Goal: Task Accomplishment & Management: Complete application form

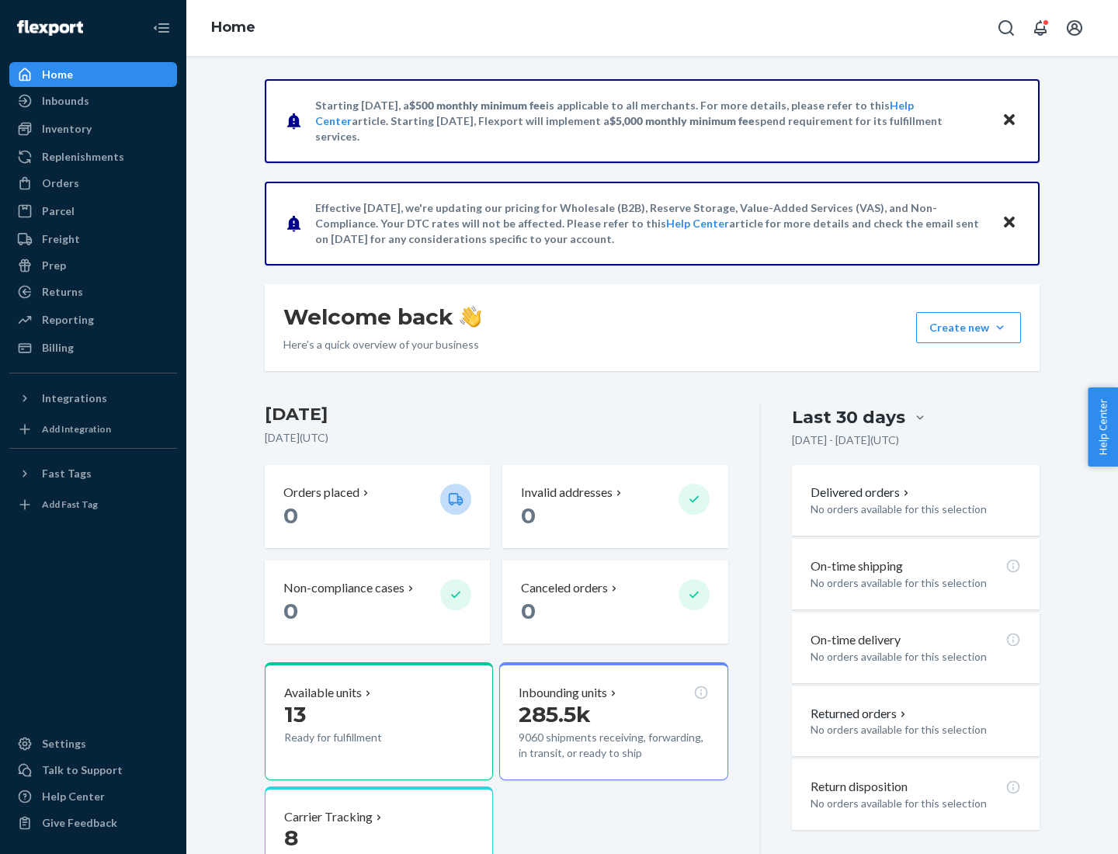
click at [1000, 328] on button "Create new Create new inbound Create new order Create new product" at bounding box center [968, 327] width 105 height 31
click at [93, 101] on div "Inbounds" at bounding box center [93, 101] width 165 height 22
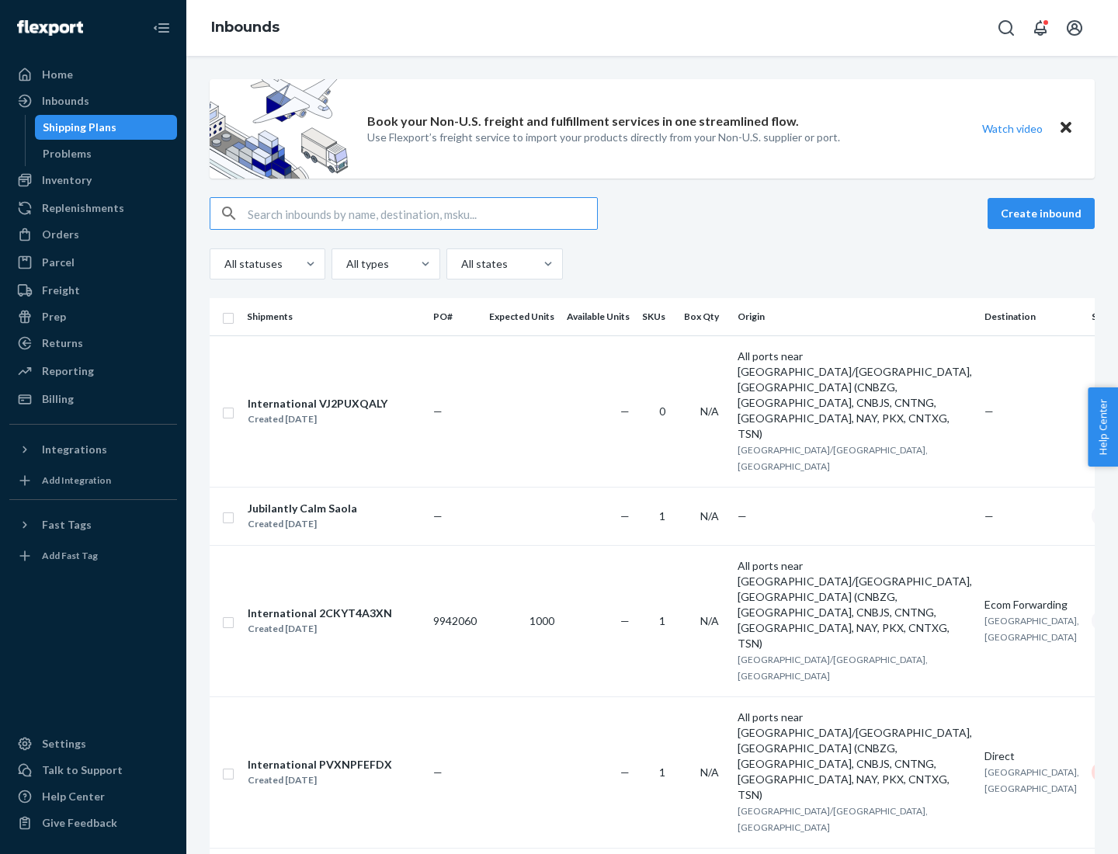
click at [1044, 214] on button "Create inbound" at bounding box center [1041, 213] width 107 height 31
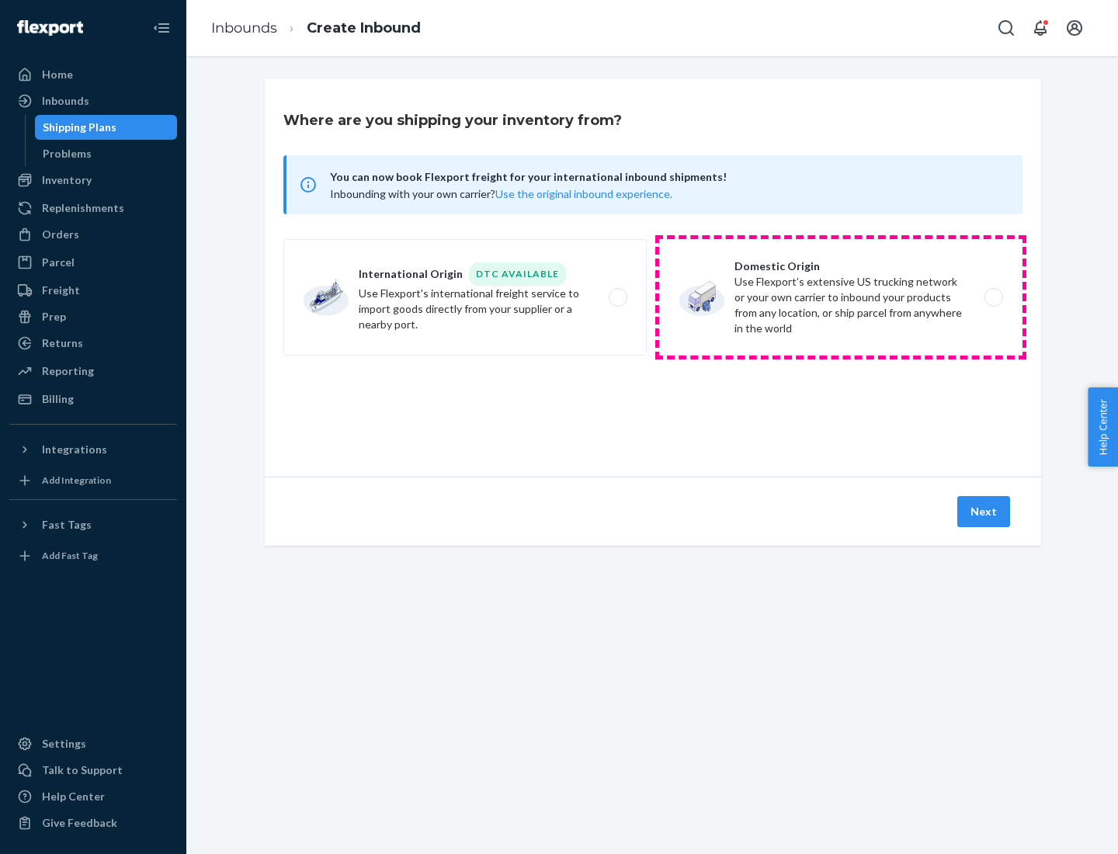
click at [841, 297] on label "Domestic Origin Use Flexport’s extensive US trucking network or your own carrie…" at bounding box center [840, 297] width 363 height 116
click at [993, 297] on input "Domestic Origin Use Flexport’s extensive US trucking network or your own carrie…" at bounding box center [998, 298] width 10 height 10
radio input "true"
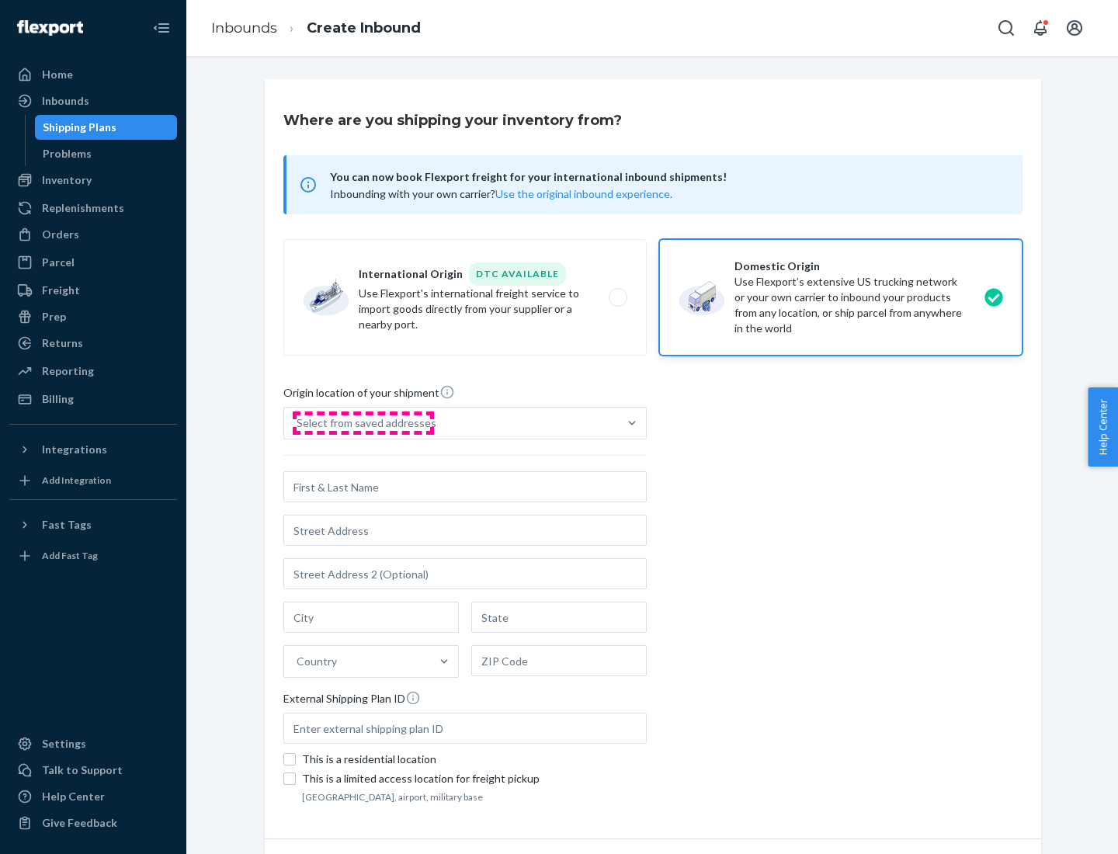
click at [363, 423] on div "Select from saved addresses" at bounding box center [367, 423] width 140 height 16
click at [298, 423] on input "Select from saved addresses" at bounding box center [298, 423] width 2 height 16
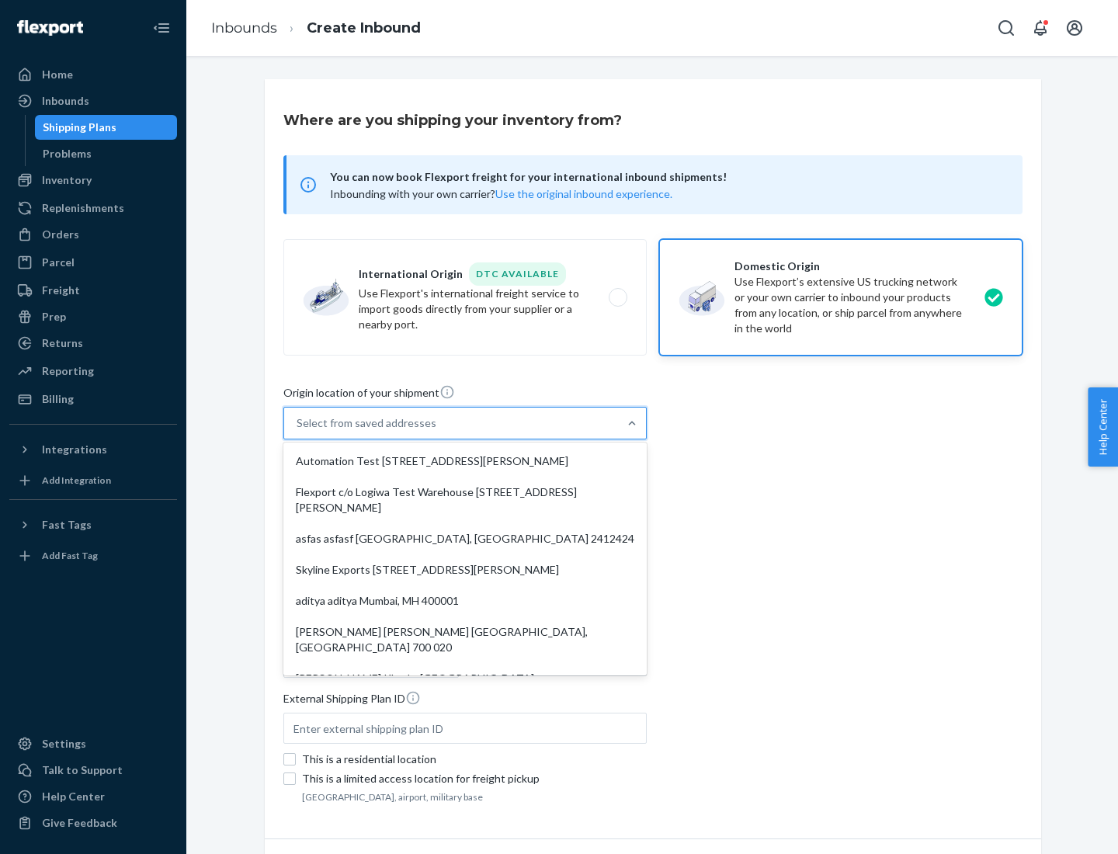
scroll to position [6, 0]
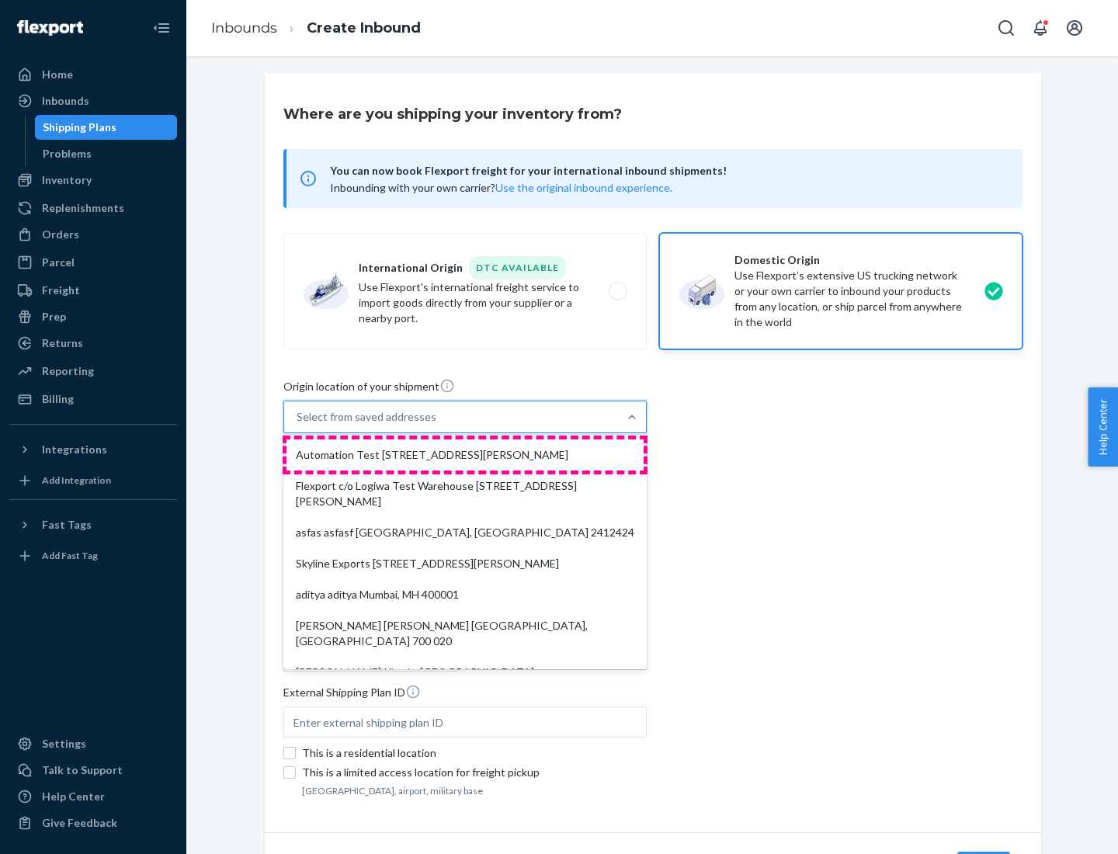
click at [465, 455] on div "Automation Test [STREET_ADDRESS][PERSON_NAME]" at bounding box center [465, 455] width 357 height 31
click at [298, 425] on input "option Automation Test [STREET_ADDRESS][PERSON_NAME]. 9 results available. Use …" at bounding box center [298, 417] width 2 height 16
type input "Automation Test"
type input "9th Floor"
type input "[GEOGRAPHIC_DATA]"
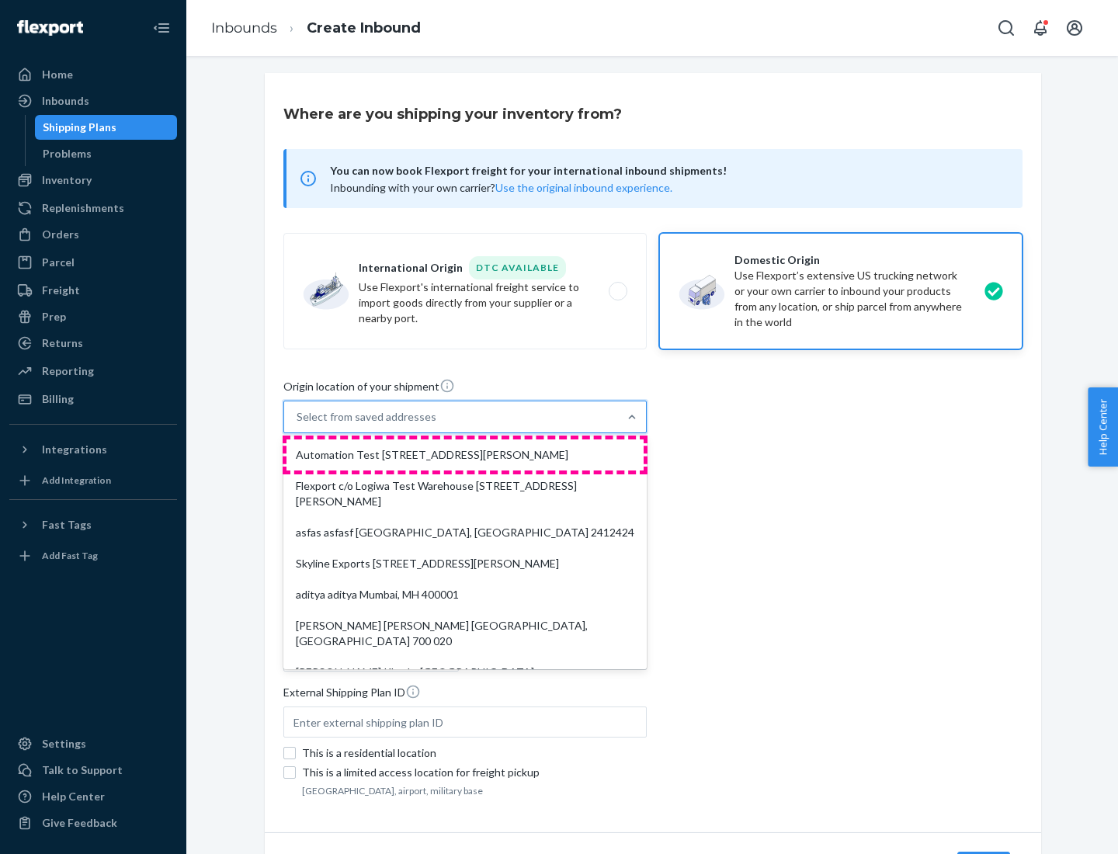
type input "CA"
type input "94104"
type input "[STREET_ADDRESS][PERSON_NAME]"
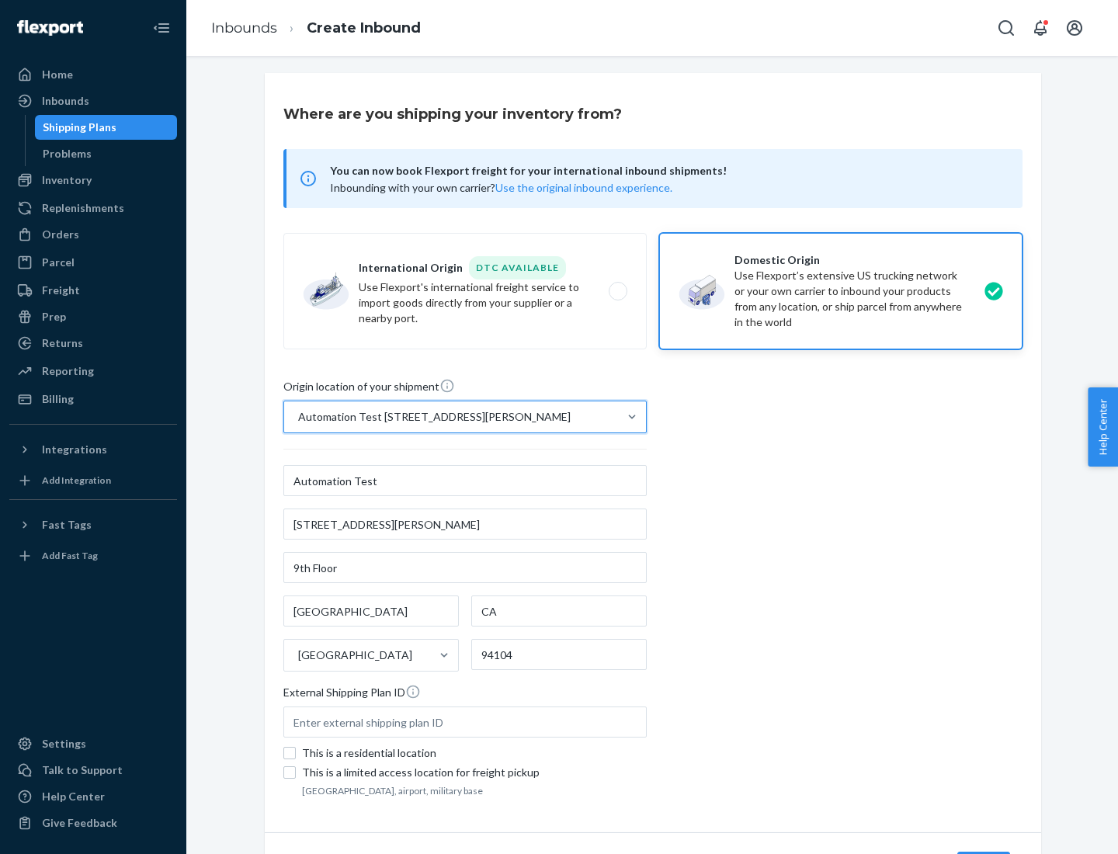
scroll to position [91, 0]
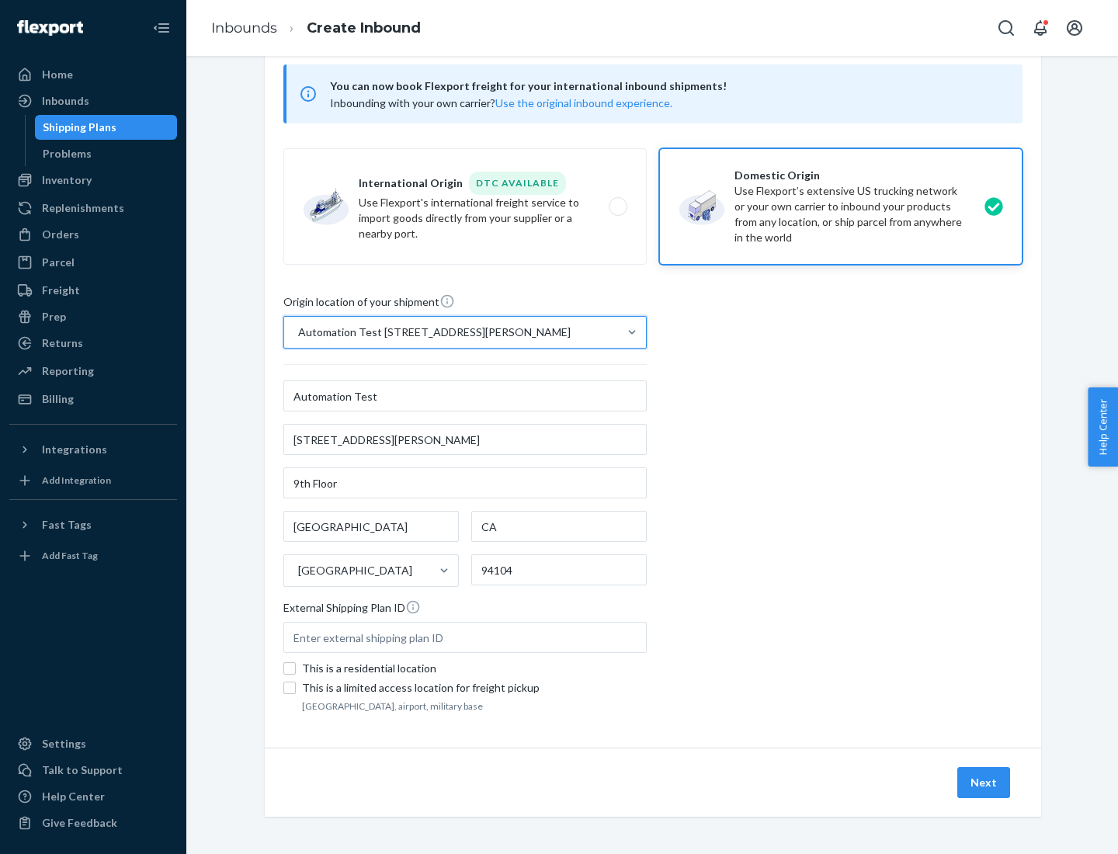
click at [985, 783] on button "Next" at bounding box center [983, 782] width 53 height 31
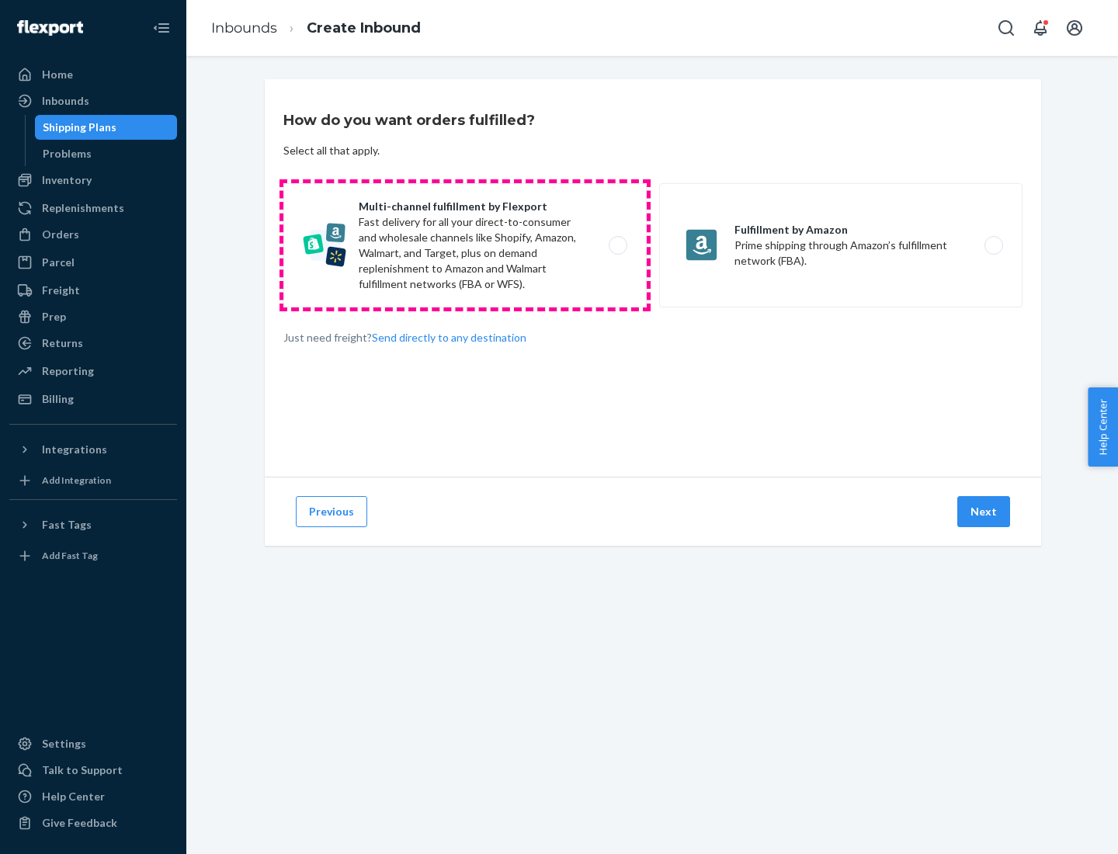
click at [465, 245] on label "Multi-channel fulfillment by Flexport Fast delivery for all your direct-to-cons…" at bounding box center [464, 245] width 363 height 124
click at [617, 245] on input "Multi-channel fulfillment by Flexport Fast delivery for all your direct-to-cons…" at bounding box center [622, 246] width 10 height 10
radio input "true"
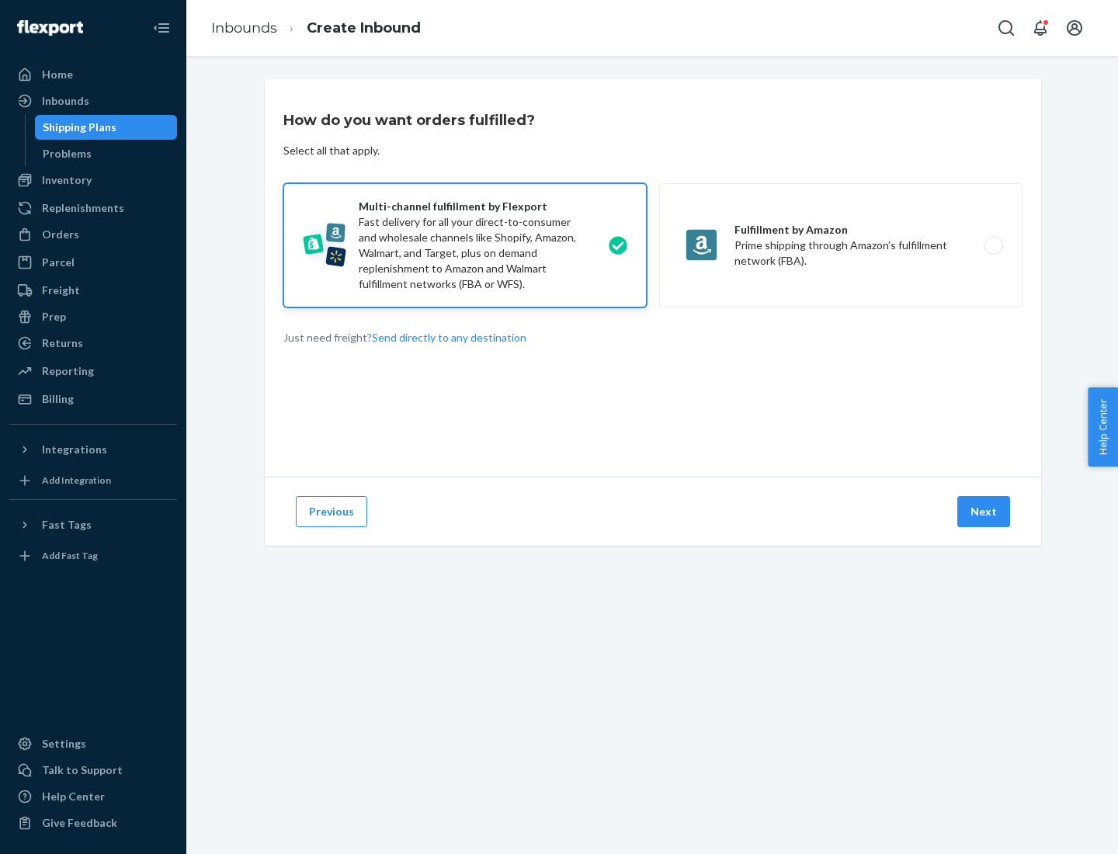
click at [985, 512] on button "Next" at bounding box center [983, 511] width 53 height 31
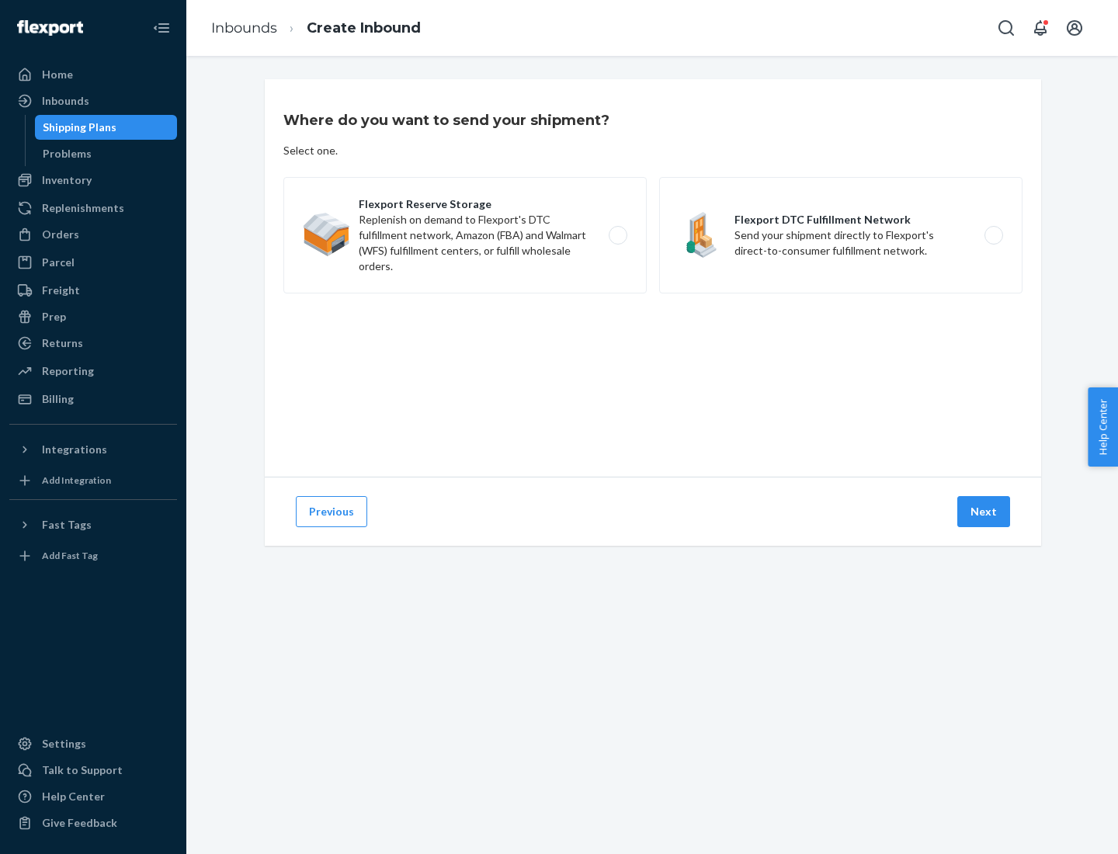
click at [841, 235] on label "Flexport DTC Fulfillment Network Send your shipment directly to Flexport's dire…" at bounding box center [840, 235] width 363 height 116
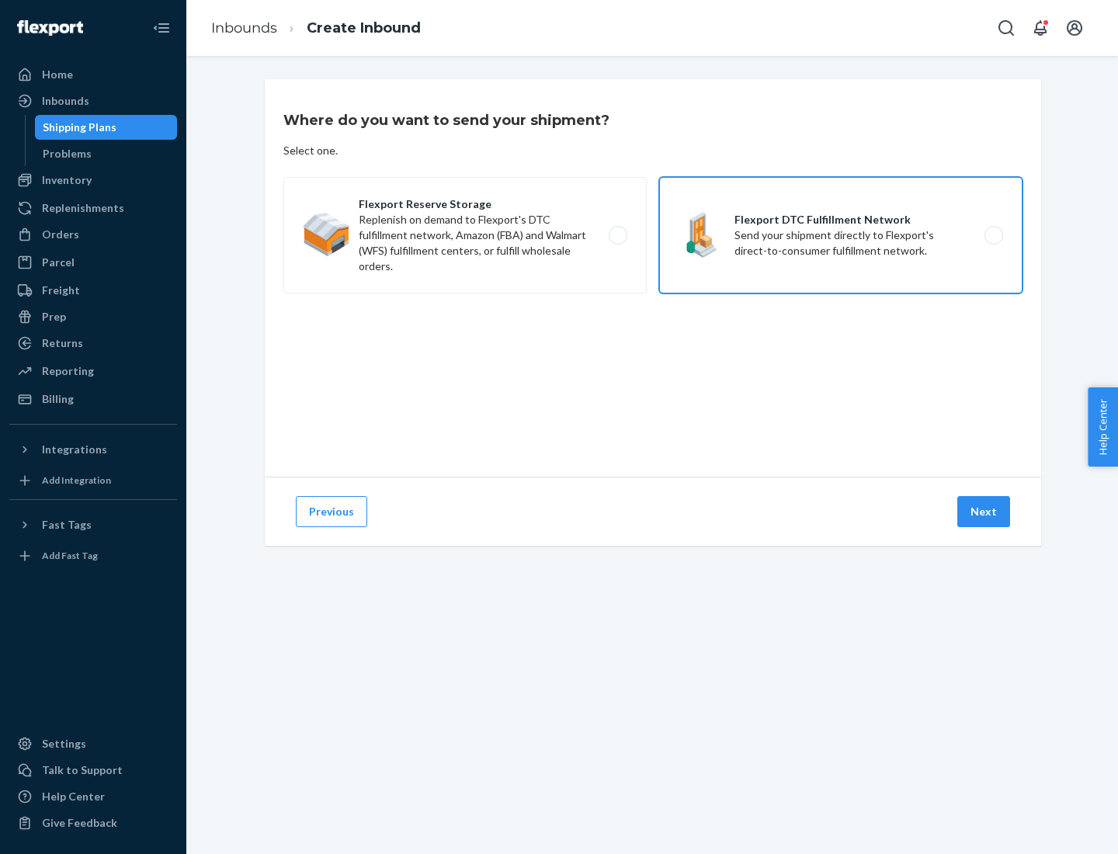
click at [993, 235] on input "Flexport DTC Fulfillment Network Send your shipment directly to Flexport's dire…" at bounding box center [998, 236] width 10 height 10
radio input "true"
click at [985, 512] on button "Next" at bounding box center [983, 511] width 53 height 31
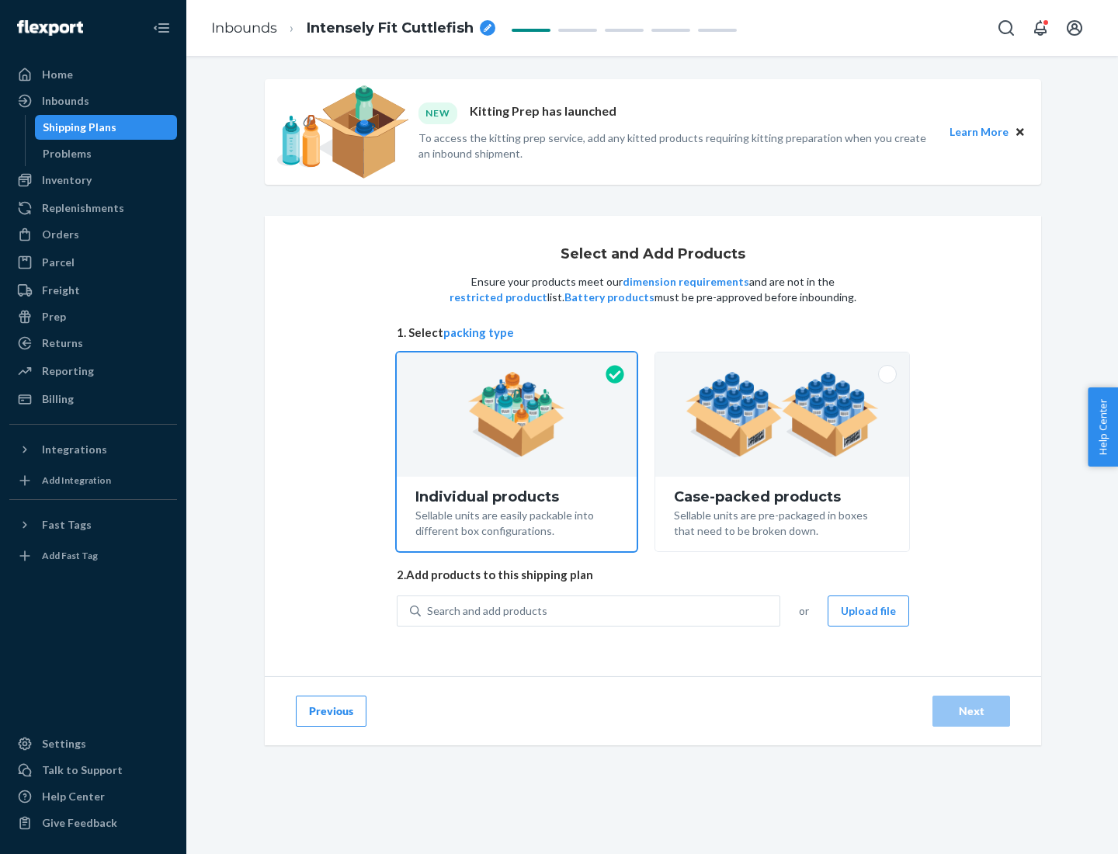
click at [783, 415] on img at bounding box center [782, 414] width 193 height 85
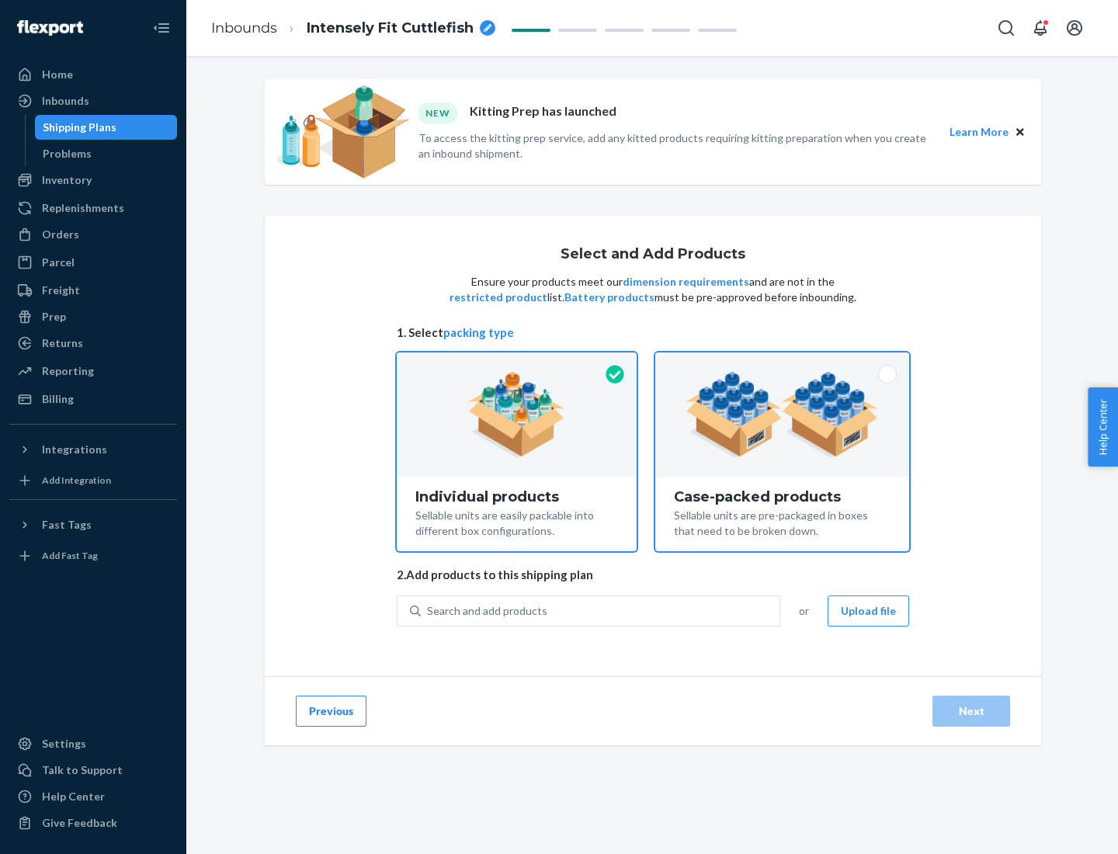
click at [783, 363] on input "Case-packed products Sellable units are pre-packaged in boxes that need to be b…" at bounding box center [782, 358] width 10 height 10
radio input "true"
radio input "false"
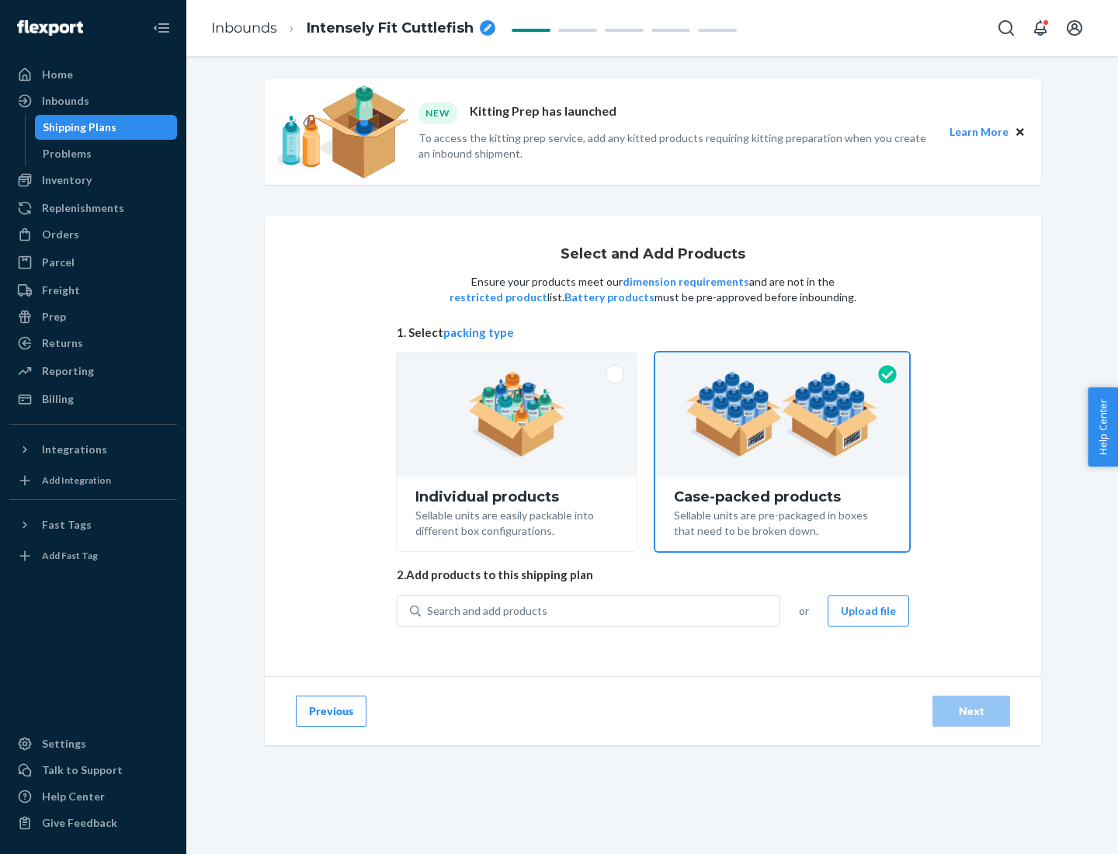
click at [601, 610] on div "Search and add products" at bounding box center [600, 611] width 359 height 28
click at [429, 610] on input "Search and add products" at bounding box center [428, 611] width 2 height 16
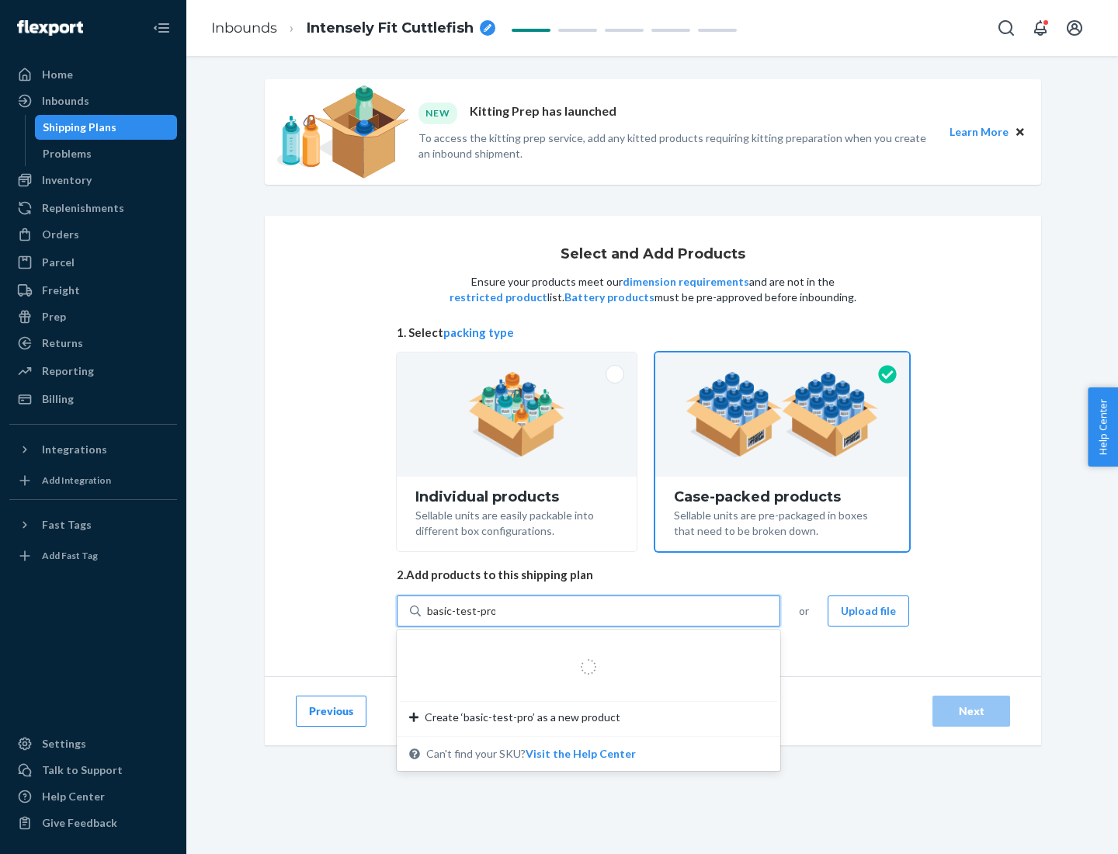
type input "basic-test-product-1"
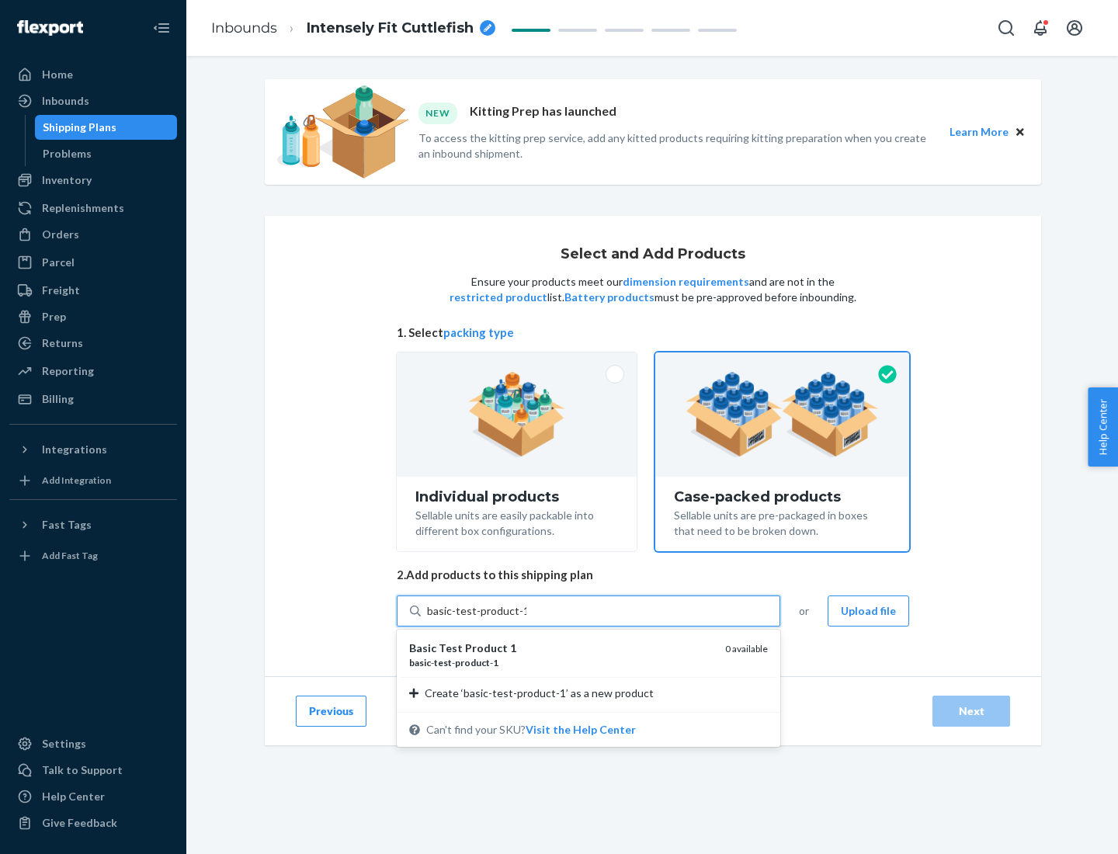
click at [561, 662] on div "basic - test - product - 1" at bounding box center [561, 662] width 304 height 13
click at [527, 619] on input "basic-test-product-1" at bounding box center [476, 611] width 99 height 16
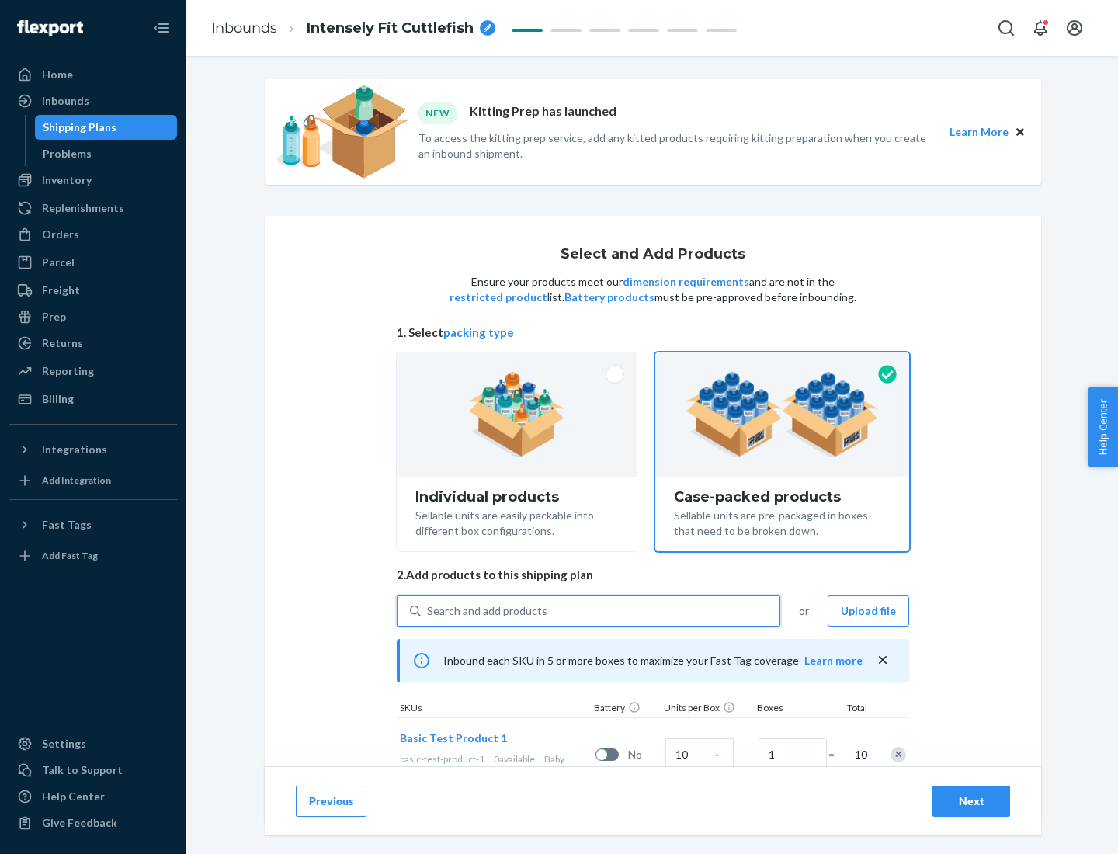
scroll to position [56, 0]
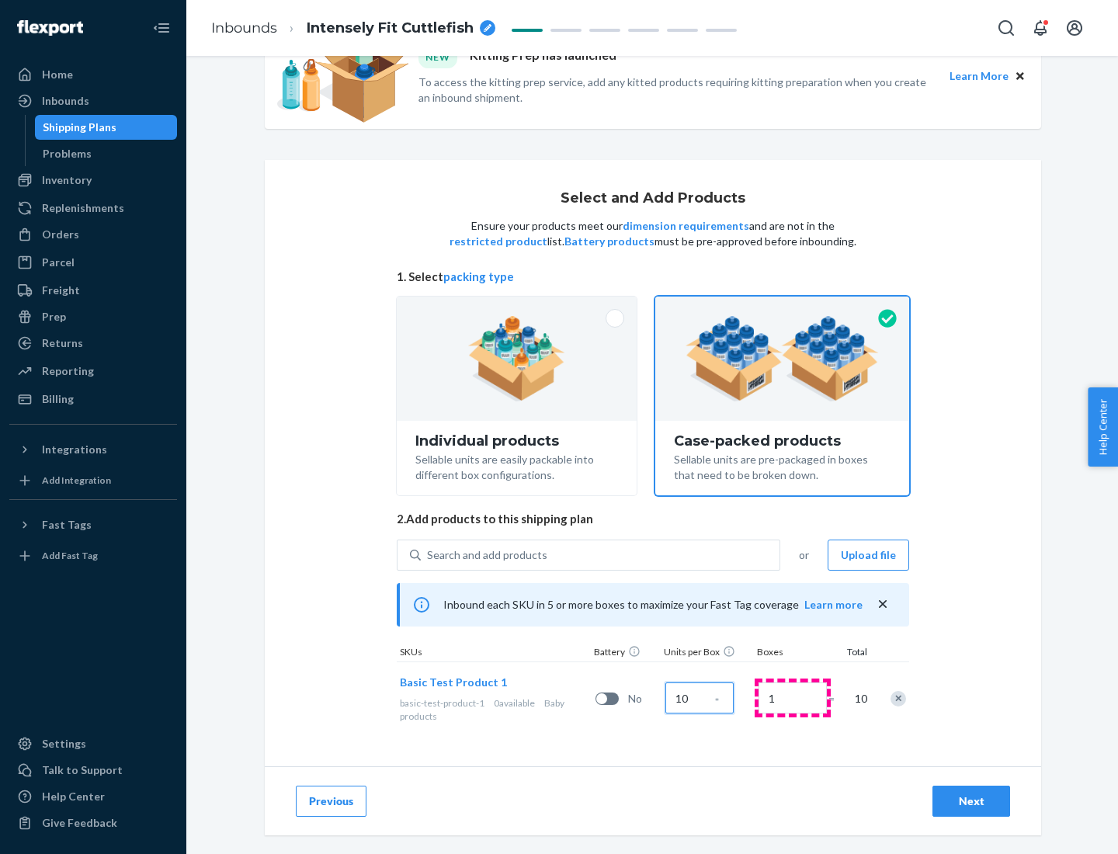
type input "10"
type input "7"
click at [971, 801] on div "Next" at bounding box center [971, 802] width 51 height 16
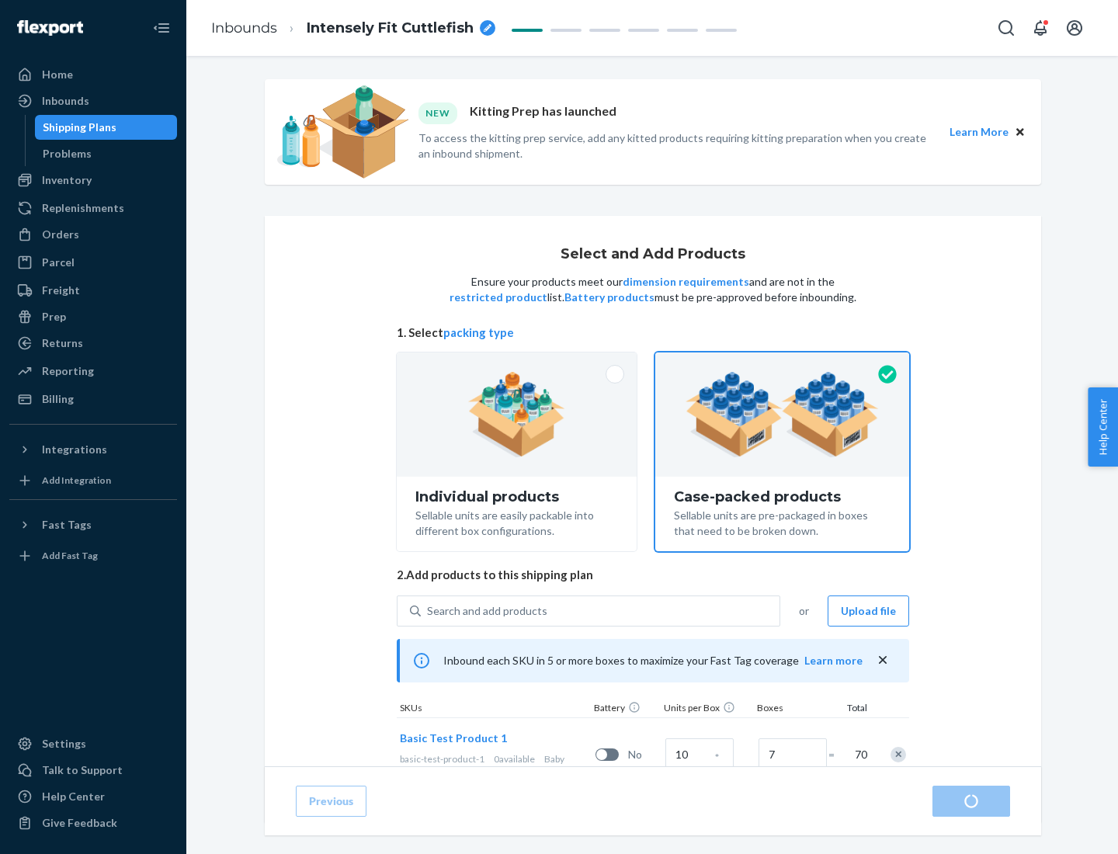
radio input "true"
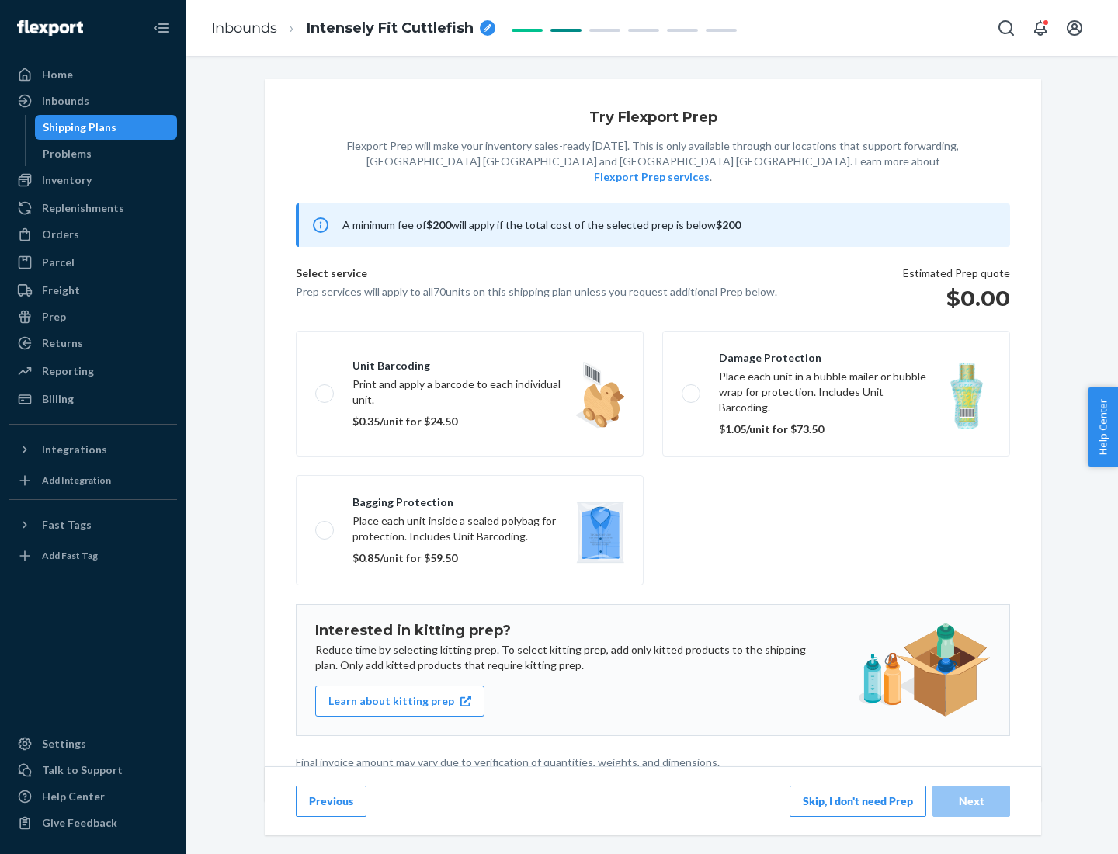
scroll to position [4, 0]
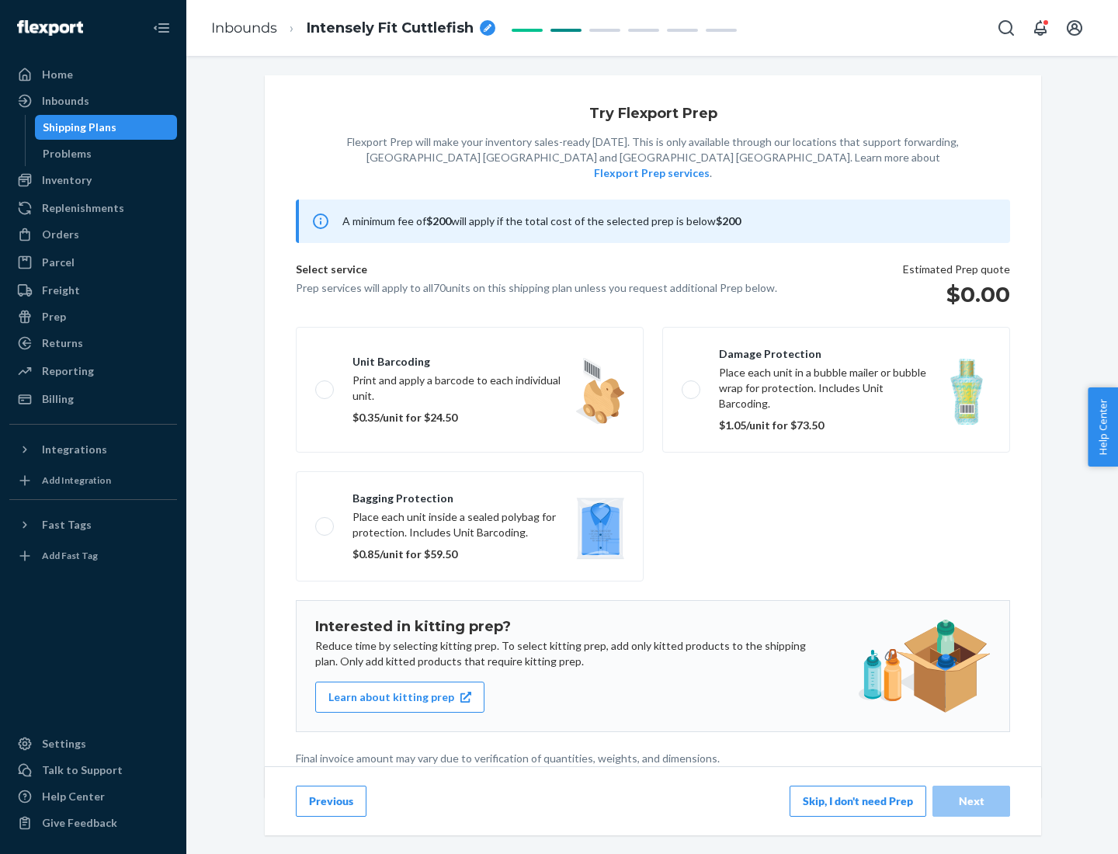
click at [470, 495] on label "Bagging protection Place each unit inside a sealed polybag for protection. Incl…" at bounding box center [470, 526] width 348 height 110
click at [325, 521] on input "Bagging protection Place each unit inside a sealed polybag for protection. Incl…" at bounding box center [320, 526] width 10 height 10
checkbox input "true"
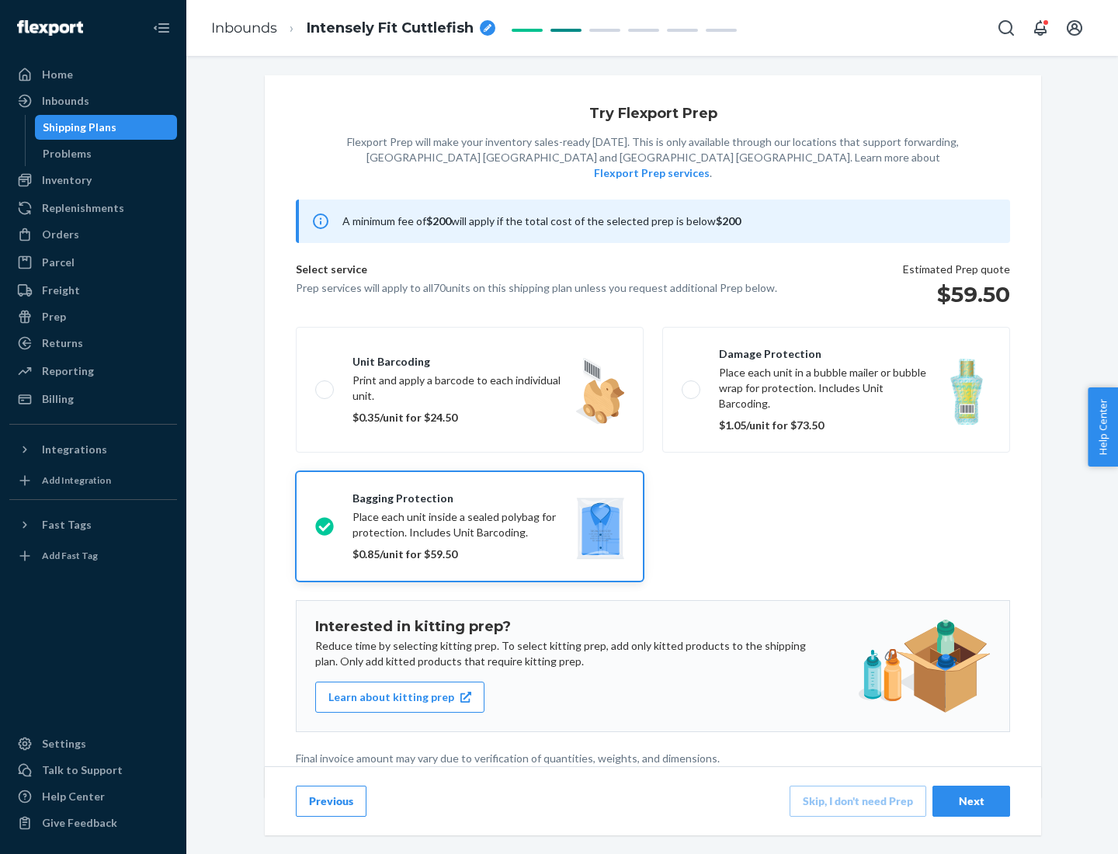
click at [971, 801] on div "Next" at bounding box center [971, 802] width 51 height 16
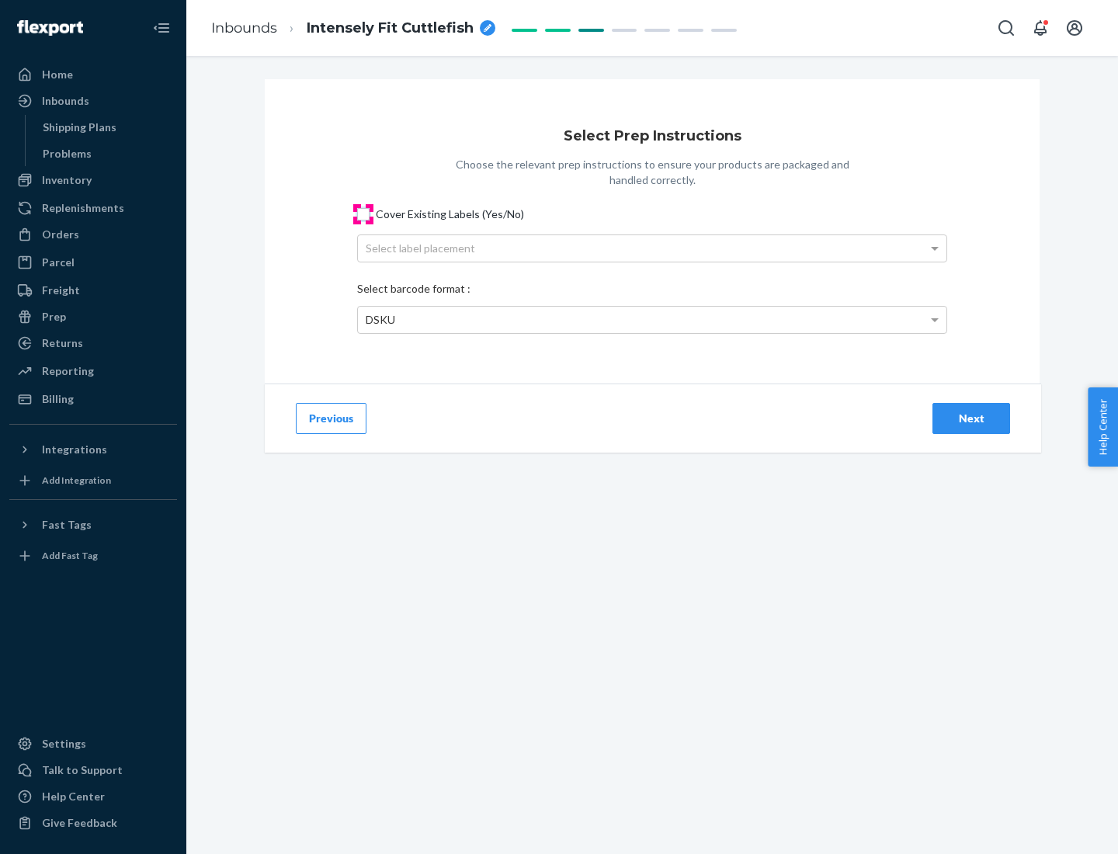
click at [363, 214] on input "Cover Existing Labels (Yes/No)" at bounding box center [363, 214] width 12 height 12
checkbox input "true"
click at [652, 248] on div "Select label placement" at bounding box center [652, 248] width 589 height 26
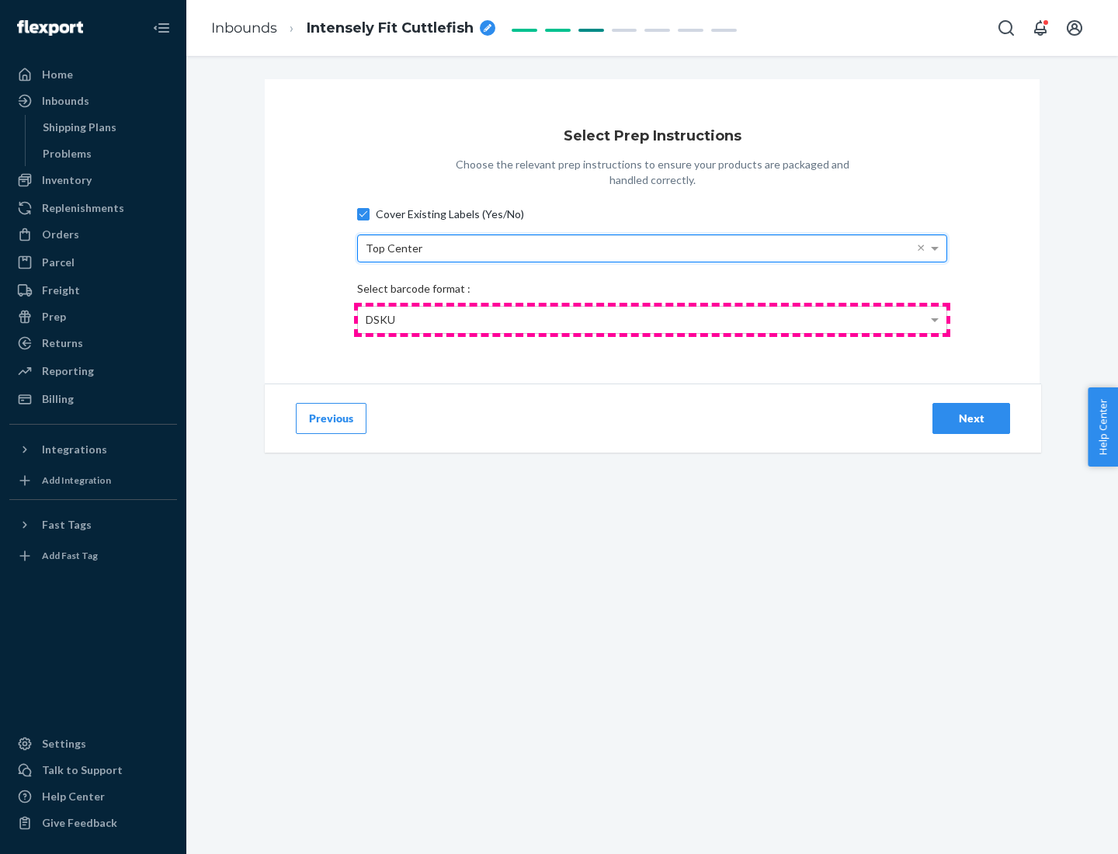
click at [652, 319] on div "DSKU" at bounding box center [652, 320] width 589 height 26
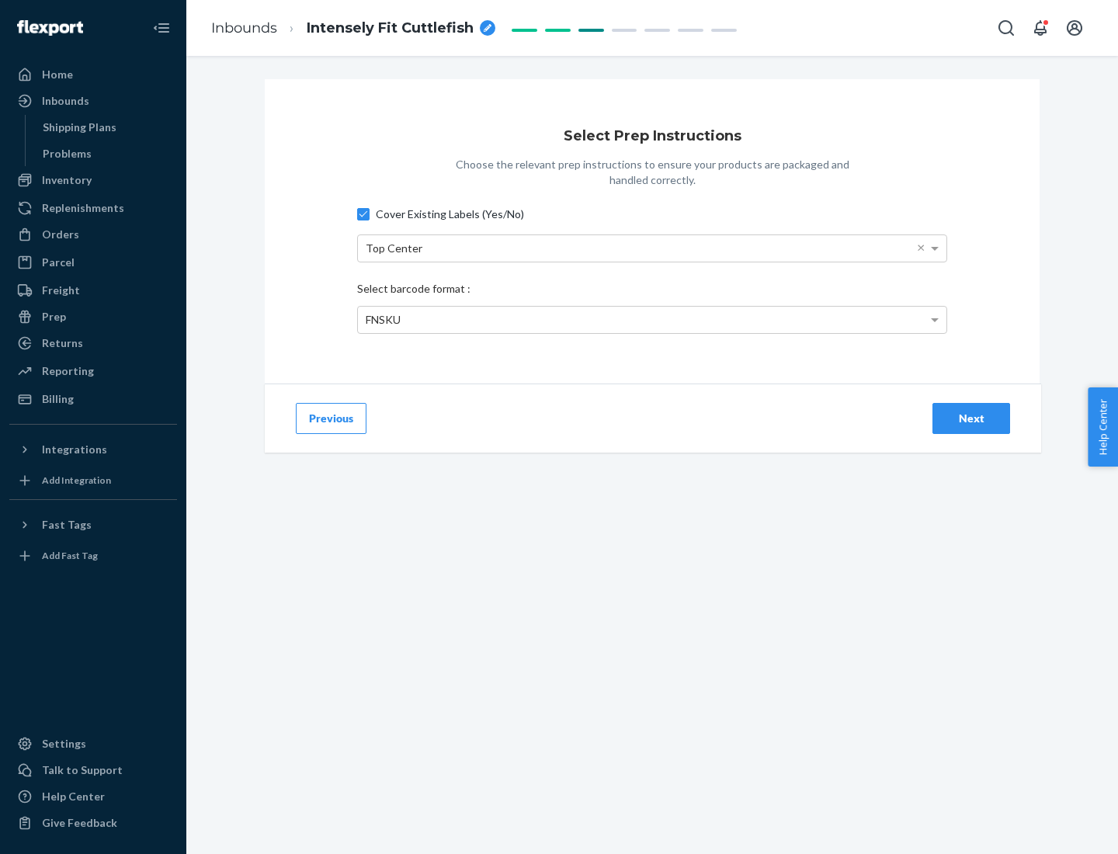
click at [971, 418] on div "Next" at bounding box center [971, 419] width 51 height 16
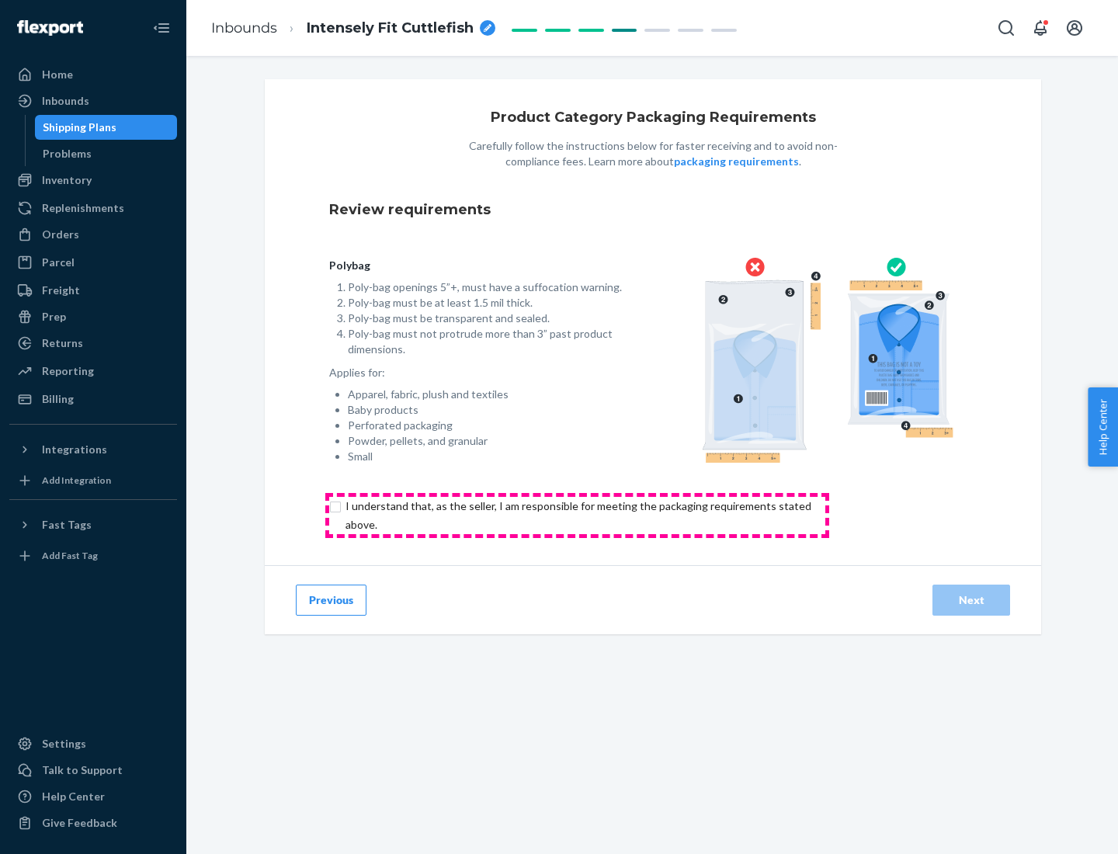
click at [577, 515] on input "checkbox" at bounding box center [587, 515] width 516 height 37
checkbox input "true"
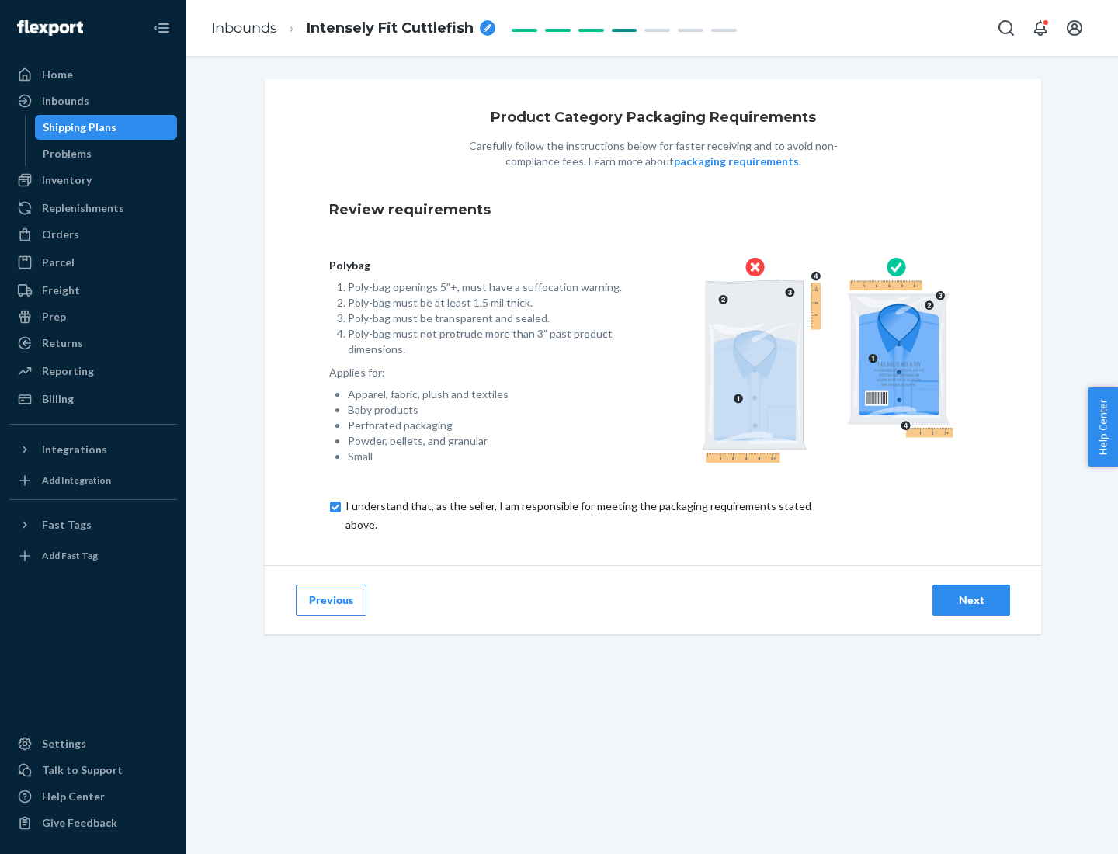
click at [971, 600] on div "Next" at bounding box center [971, 601] width 51 height 16
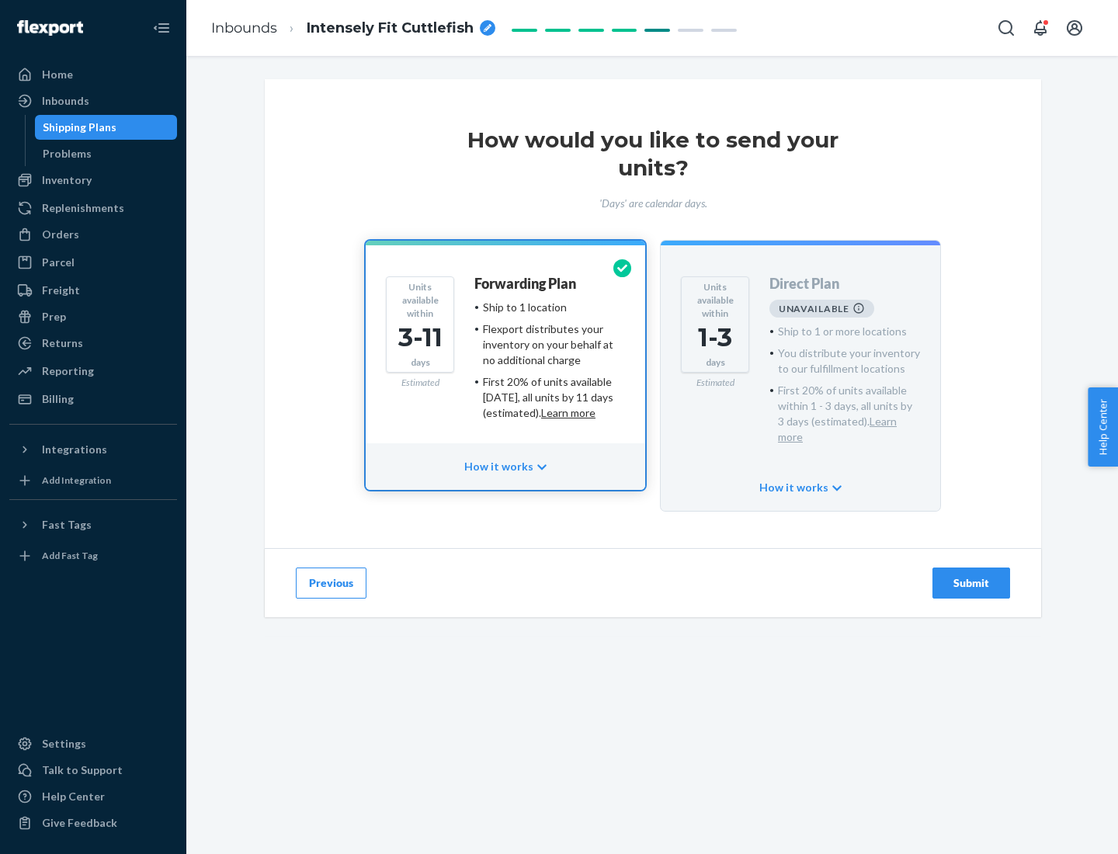
click at [527, 283] on h4 "Forwarding Plan" at bounding box center [525, 284] width 102 height 16
click at [971, 575] on div "Submit" at bounding box center [971, 583] width 51 height 16
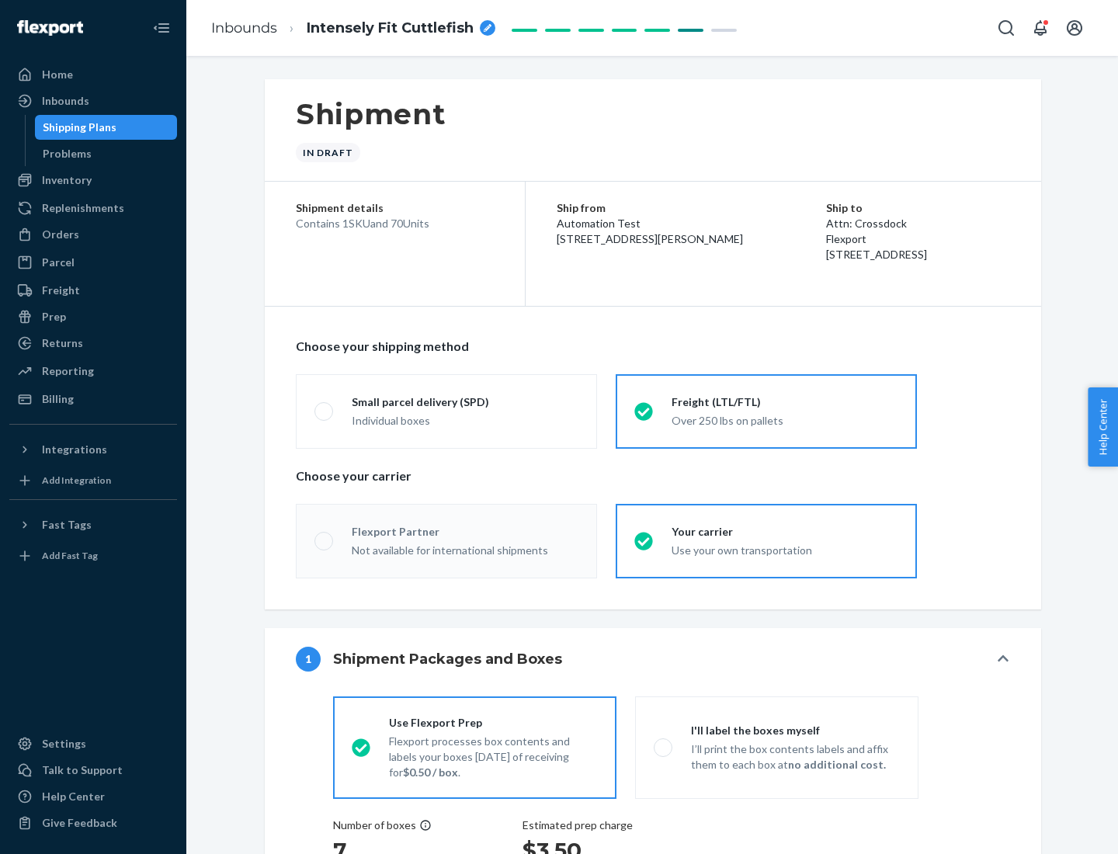
radio input "true"
radio input "false"
radio input "true"
radio input "false"
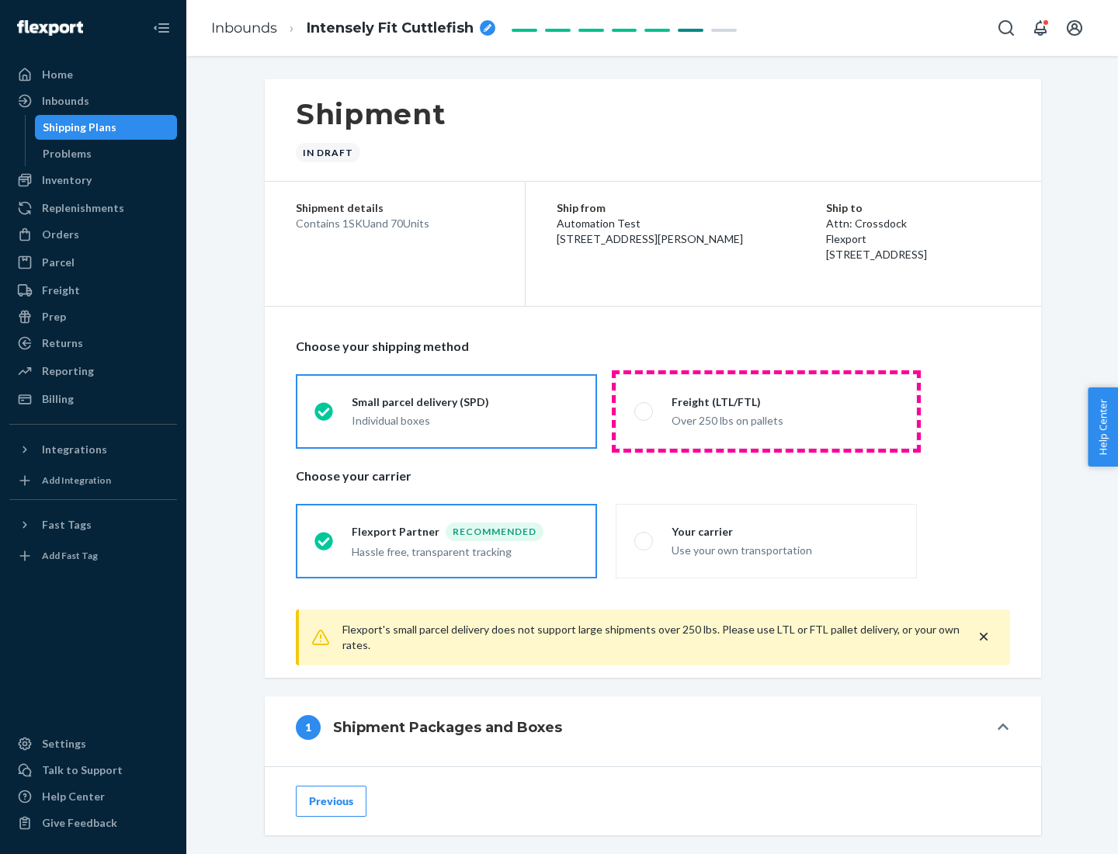
click at [766, 411] on div "Over 250 lbs on pallets" at bounding box center [785, 419] width 227 height 19
click at [645, 411] on input "Freight (LTL/FTL) Over 250 lbs on pallets" at bounding box center [639, 411] width 10 height 10
radio input "true"
radio input "false"
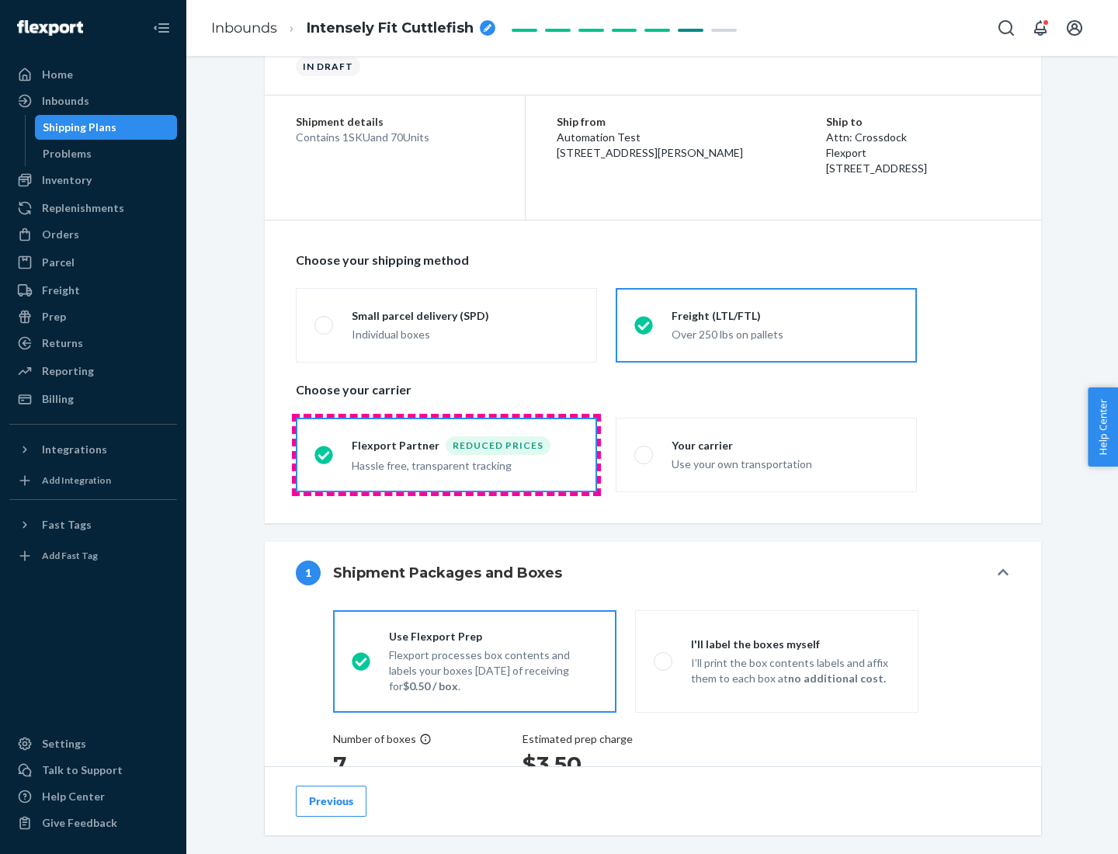
click at [447, 455] on div "Hassle free, transparent tracking" at bounding box center [465, 464] width 227 height 19
click at [325, 454] on input "Flexport Partner Reduced prices Hassle free, transparent tracking" at bounding box center [320, 455] width 10 height 10
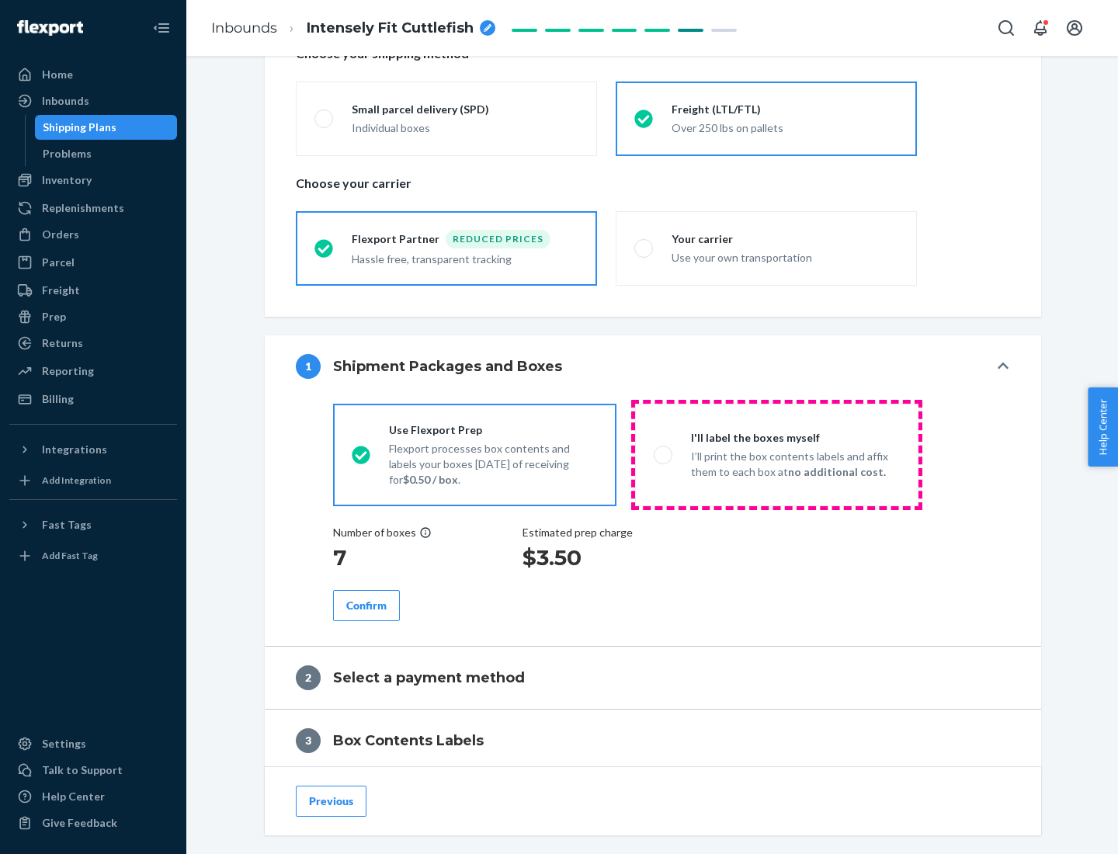
click at [777, 454] on p "I’ll print the box contents labels and affix them to each box at no additional …" at bounding box center [795, 464] width 209 height 31
click at [664, 454] on input "I'll label the boxes myself I’ll print the box contents labels and affix them t…" at bounding box center [659, 455] width 10 height 10
radio input "true"
radio input "false"
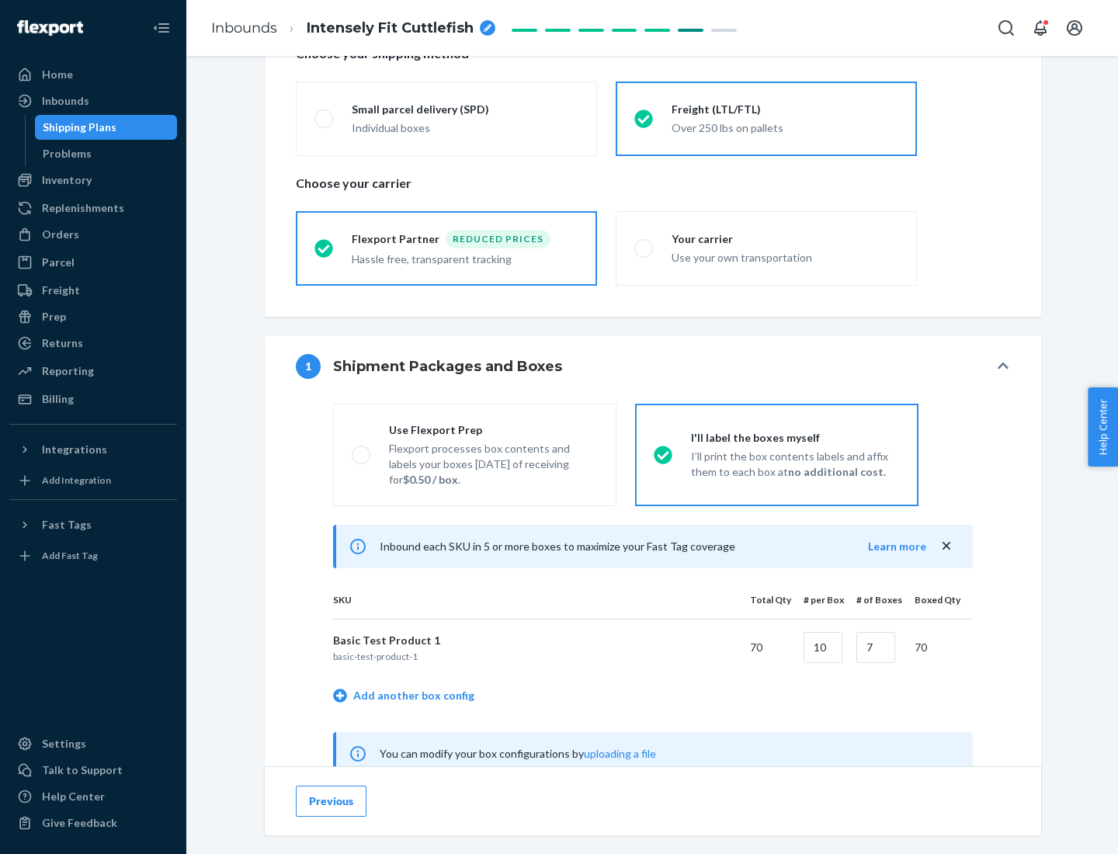
scroll to position [485, 0]
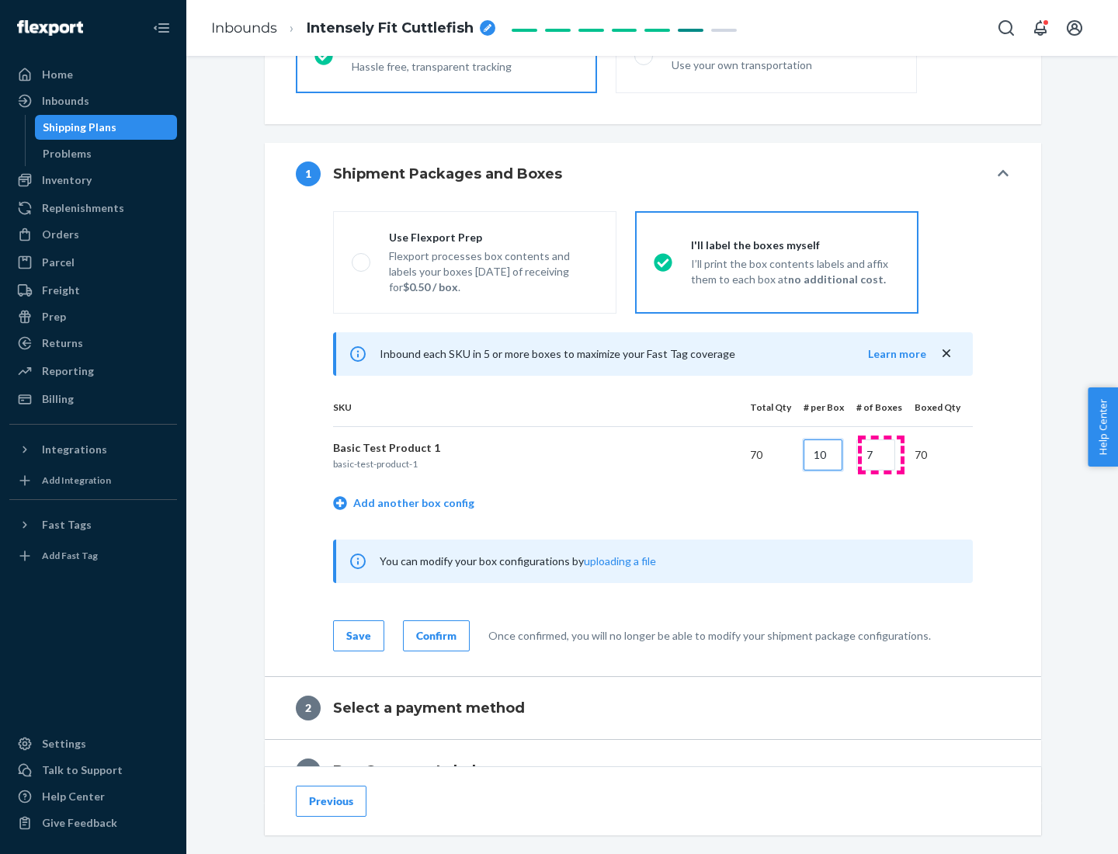
type input "10"
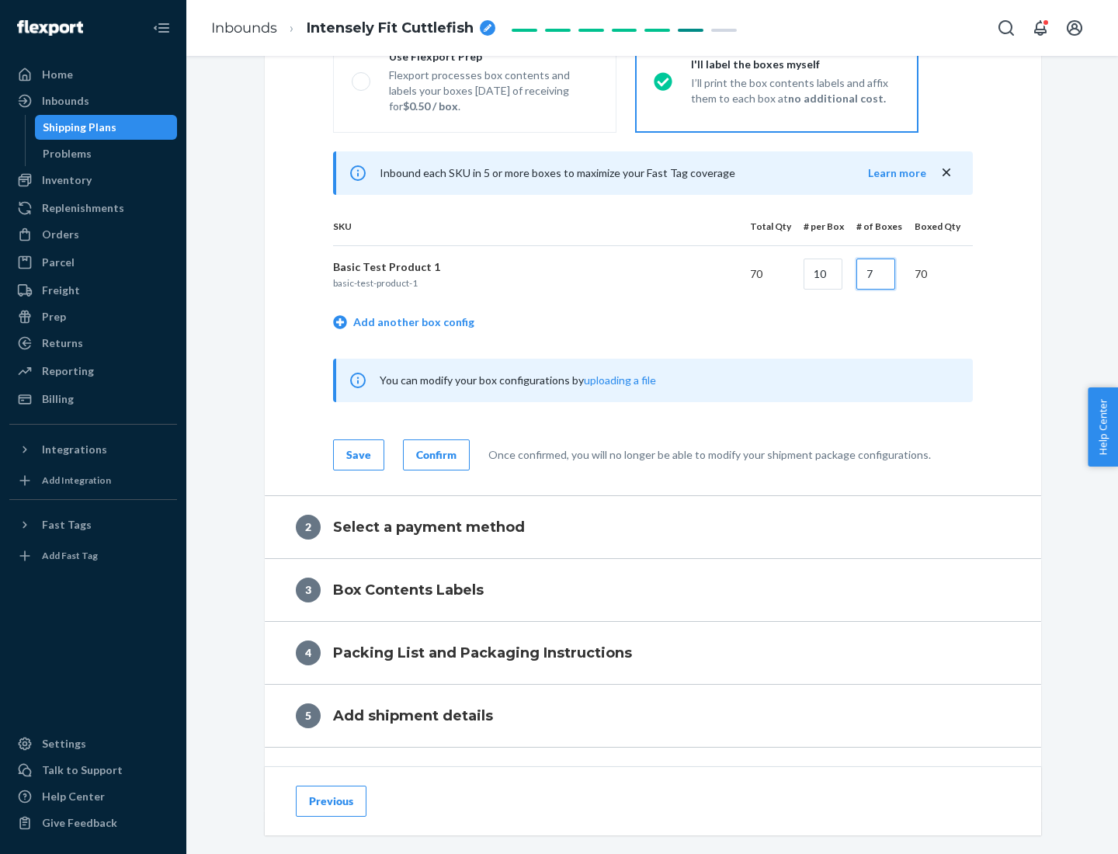
type input "7"
click at [434, 454] on div "Confirm" at bounding box center [436, 455] width 40 height 16
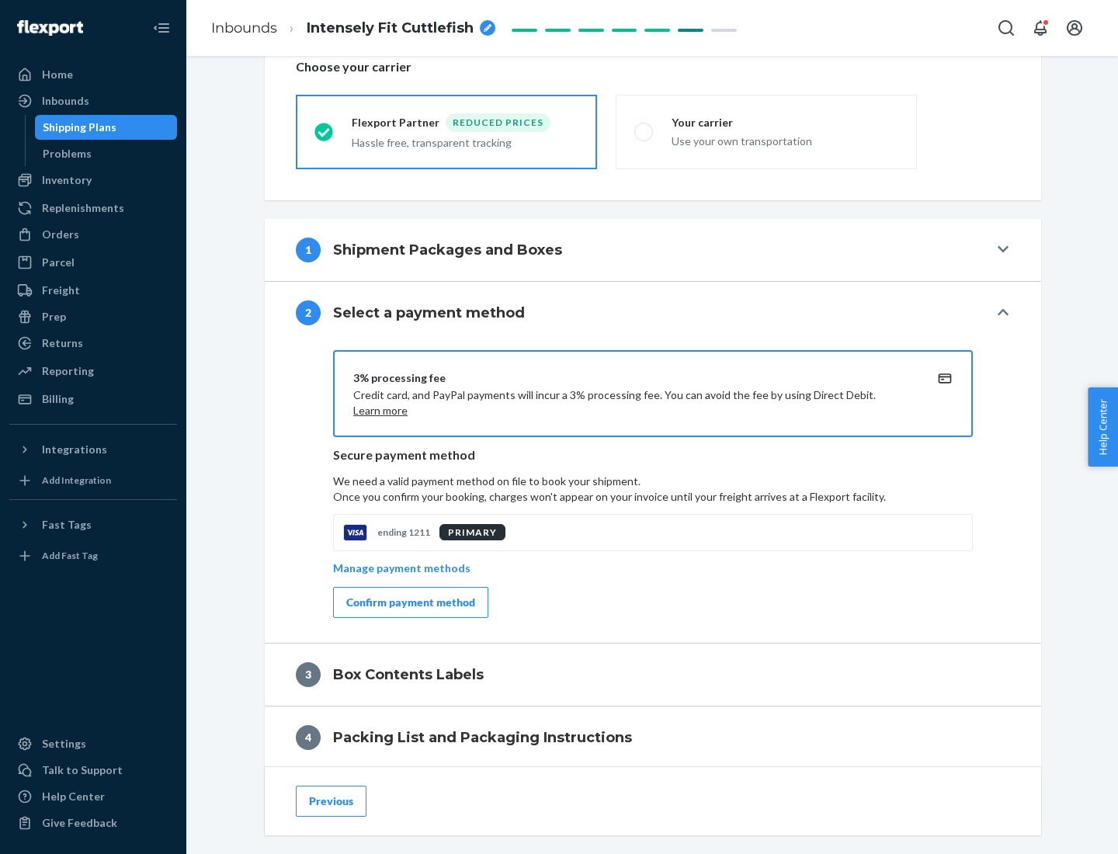
scroll to position [557, 0]
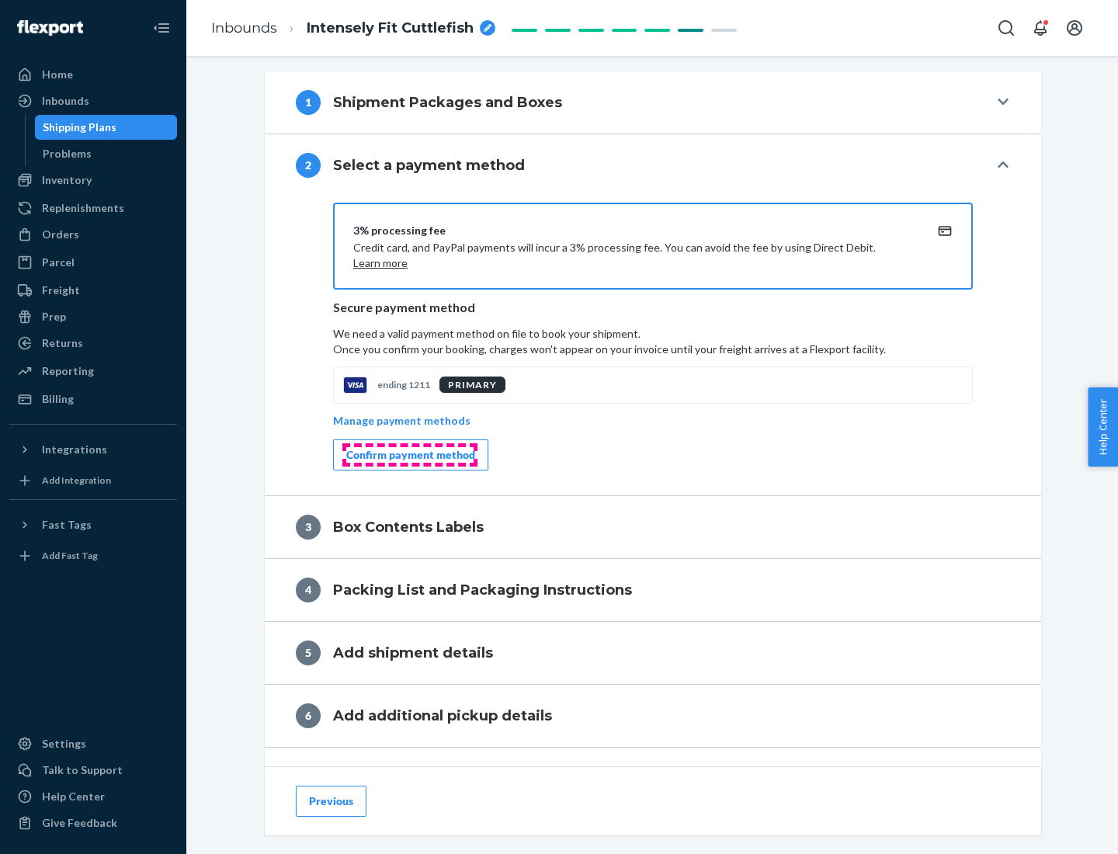
click at [409, 455] on div "Confirm payment method" at bounding box center [410, 455] width 129 height 16
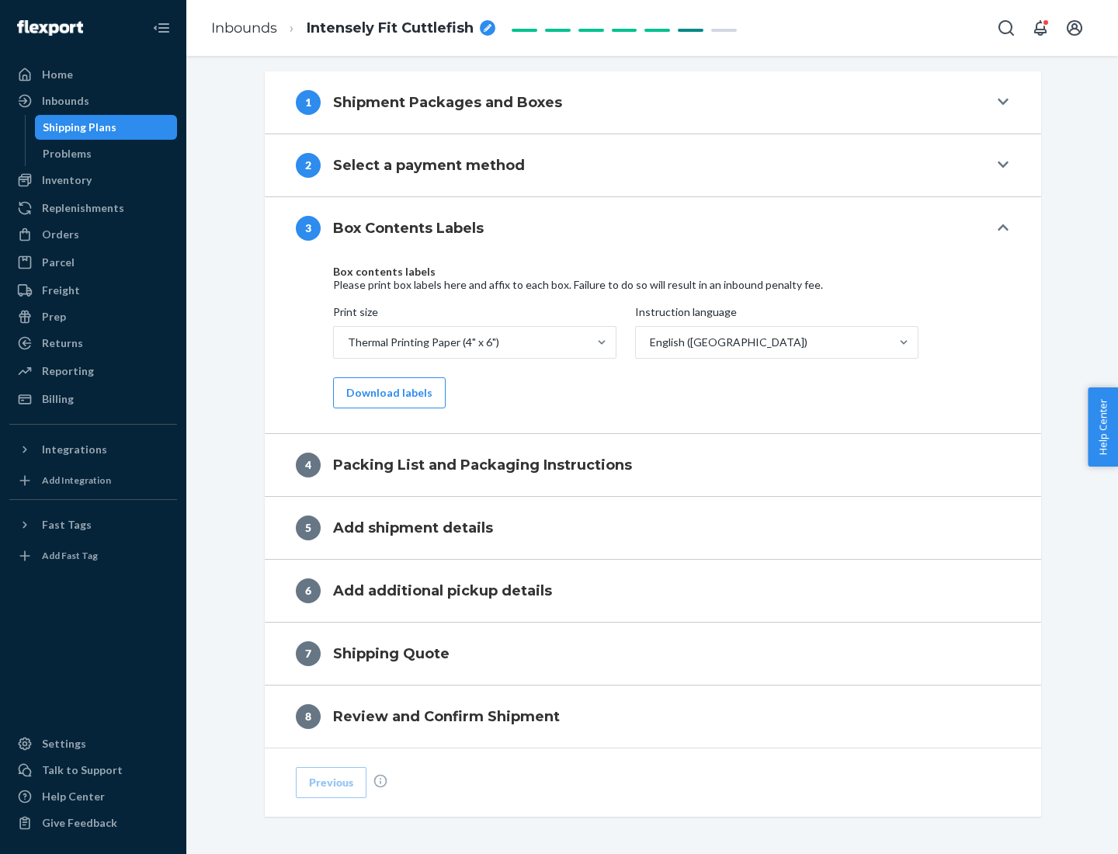
scroll to position [495, 0]
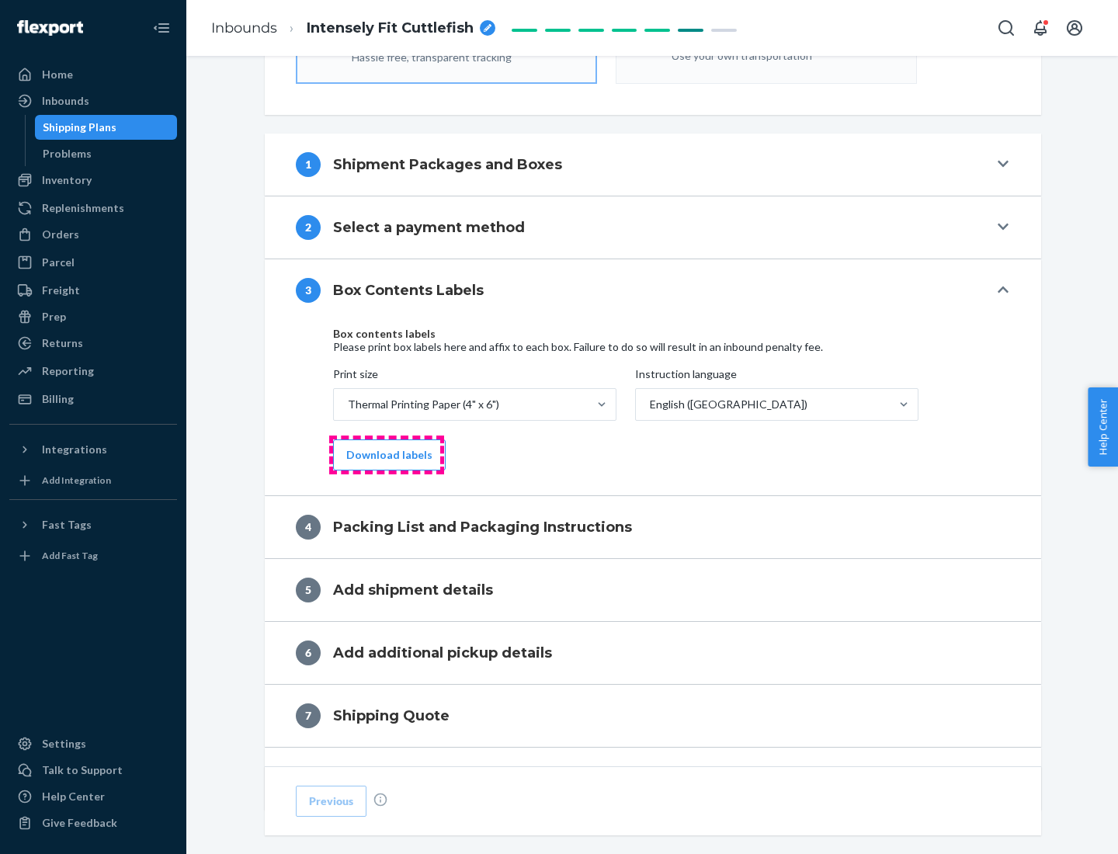
click at [386, 455] on button "Download labels" at bounding box center [389, 455] width 113 height 31
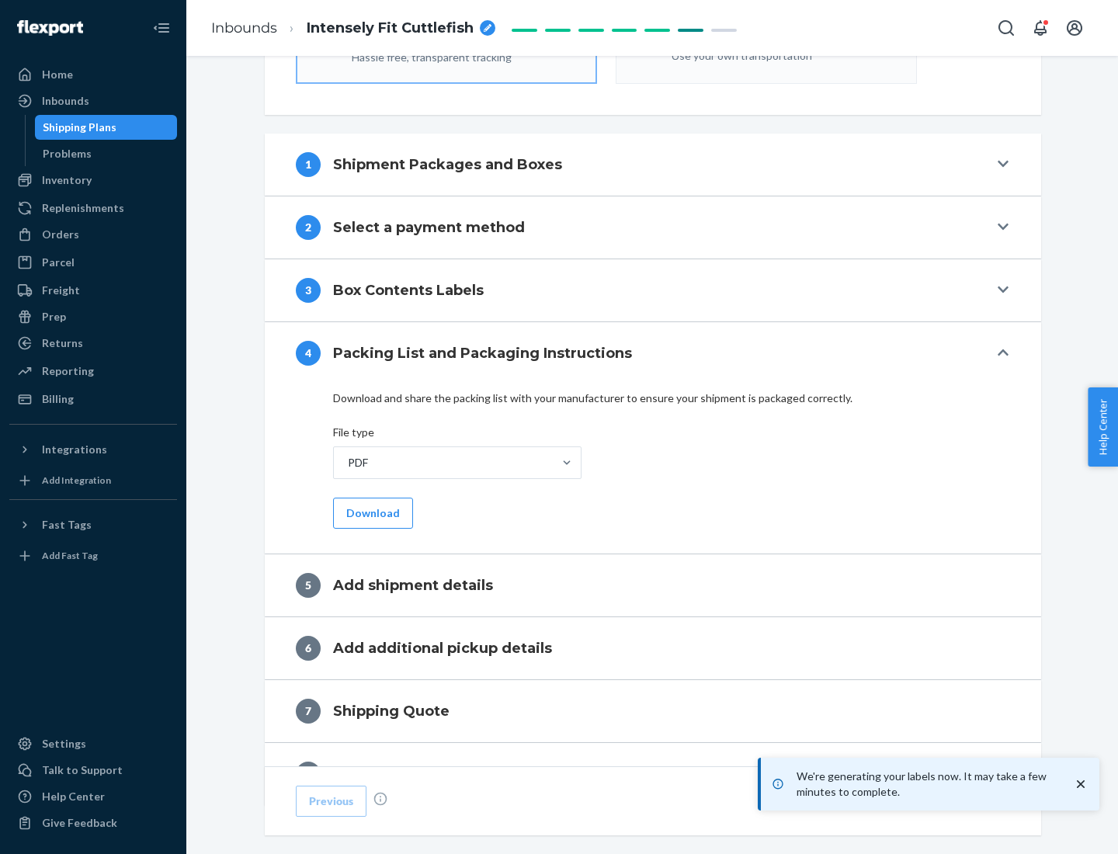
scroll to position [553, 0]
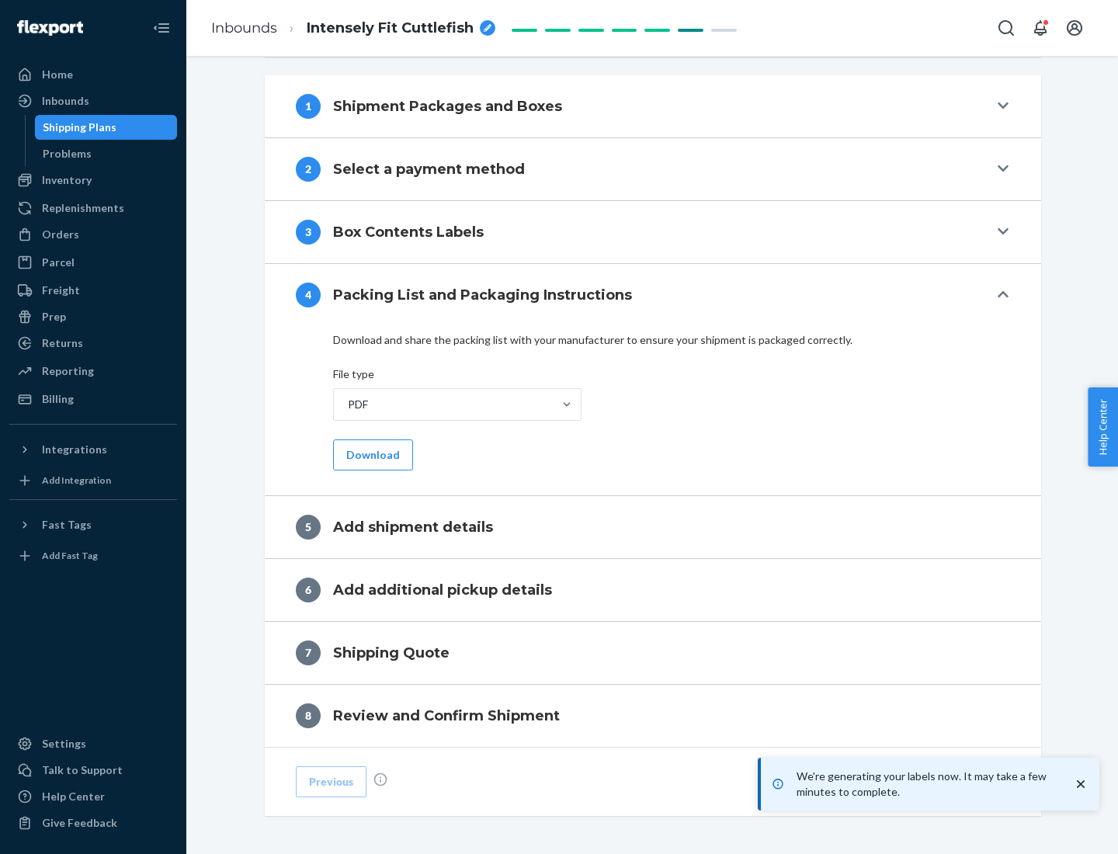
click at [371, 454] on button "Download" at bounding box center [373, 455] width 80 height 31
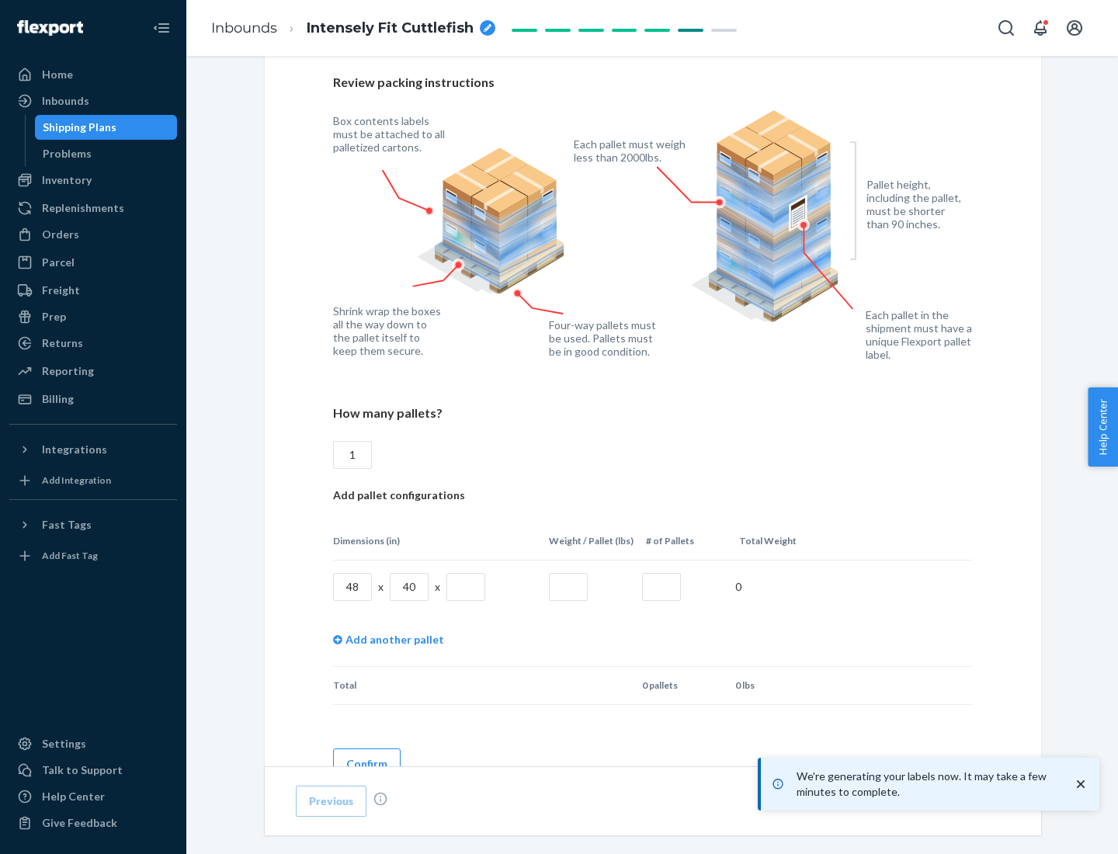
scroll to position [1128, 0]
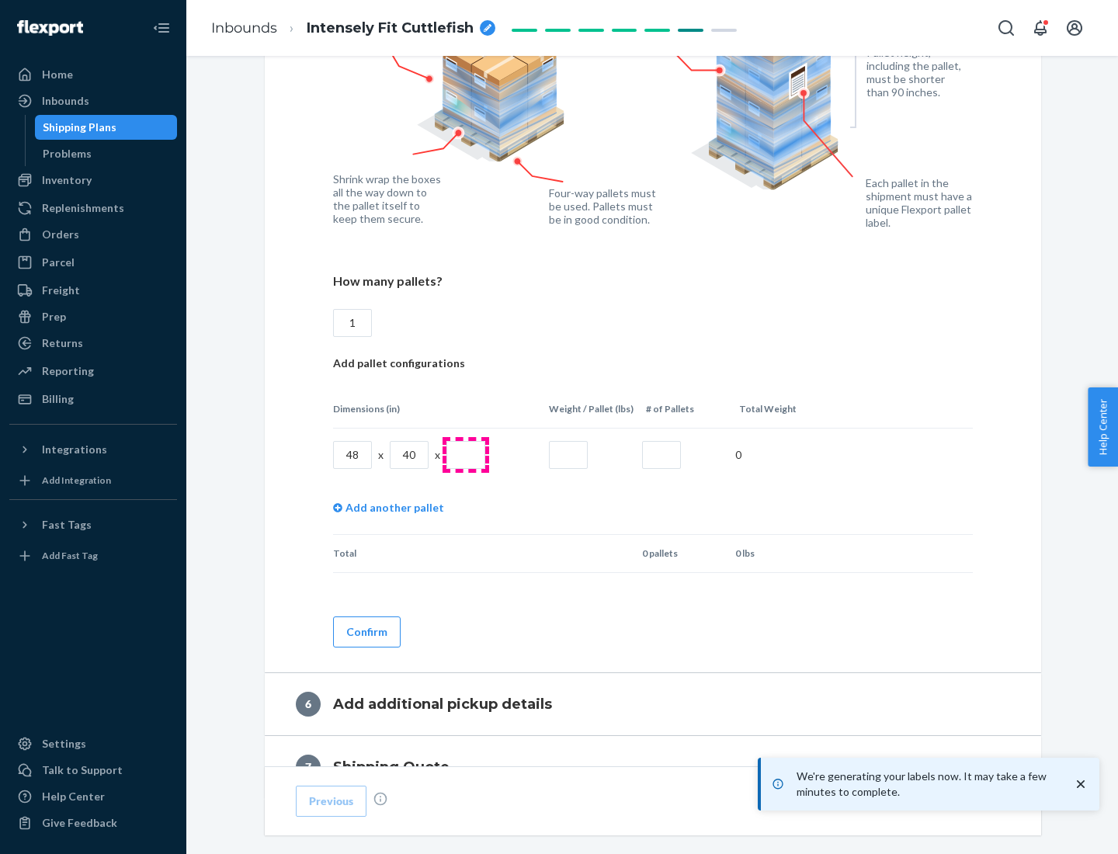
type input "1"
type input "40"
type input "200"
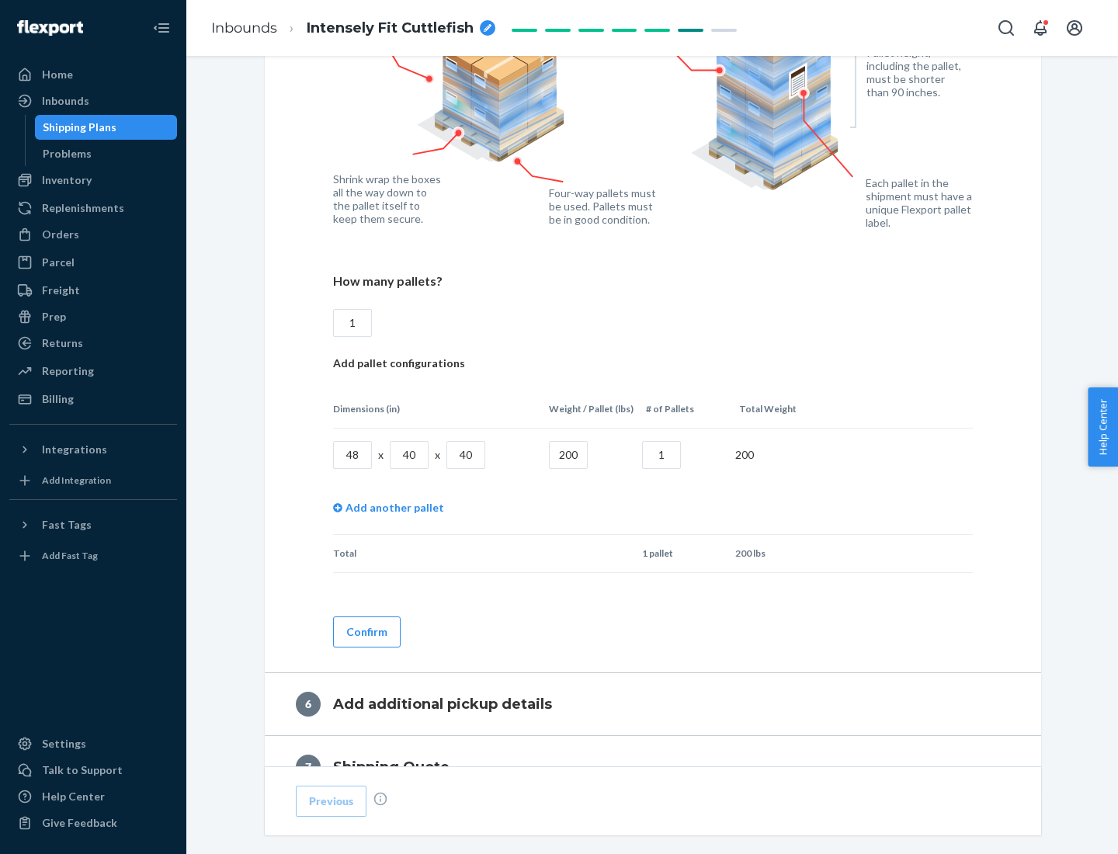
scroll to position [1305, 0]
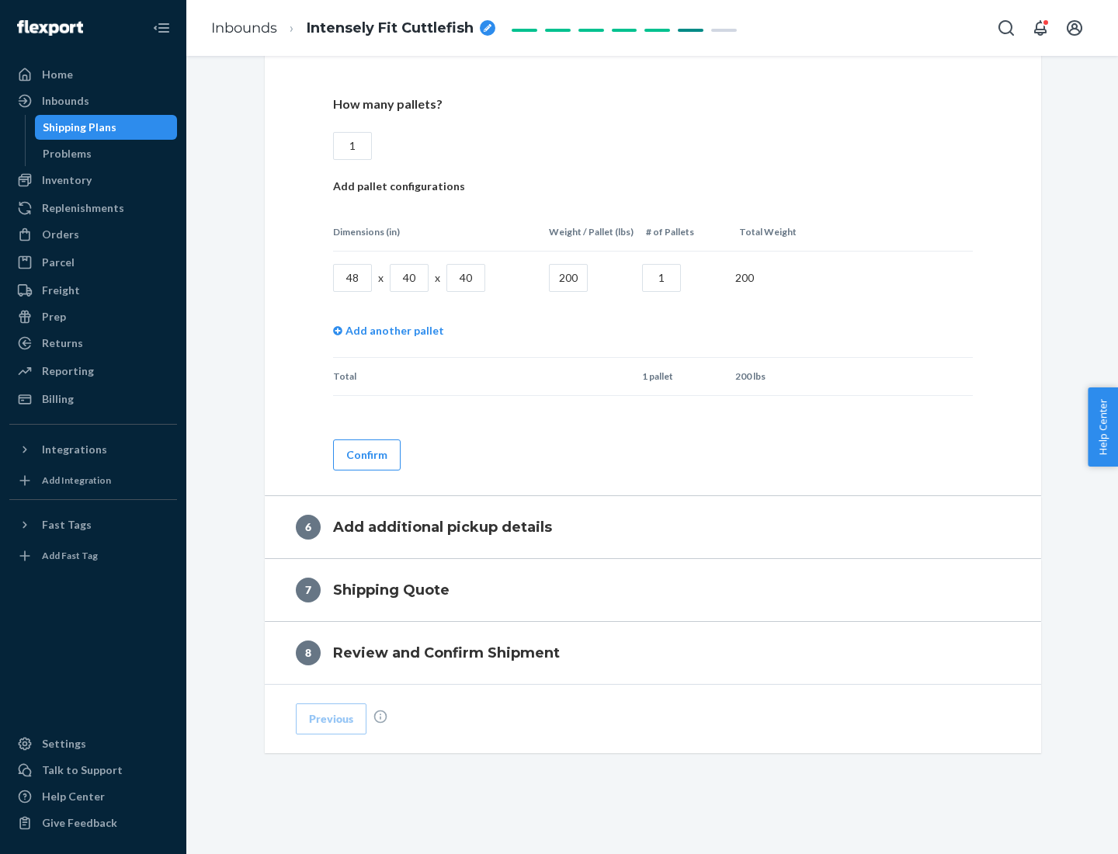
type input "1"
click at [366, 454] on button "Confirm" at bounding box center [367, 455] width 68 height 31
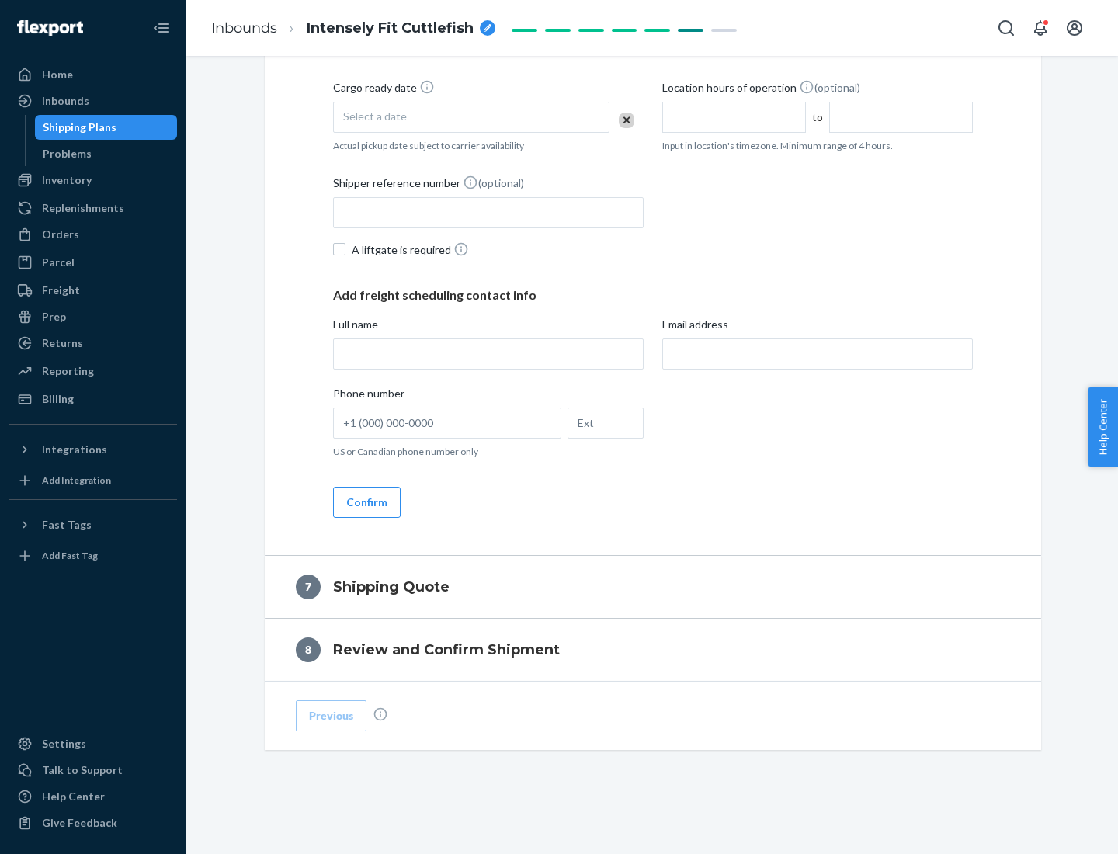
scroll to position [594, 0]
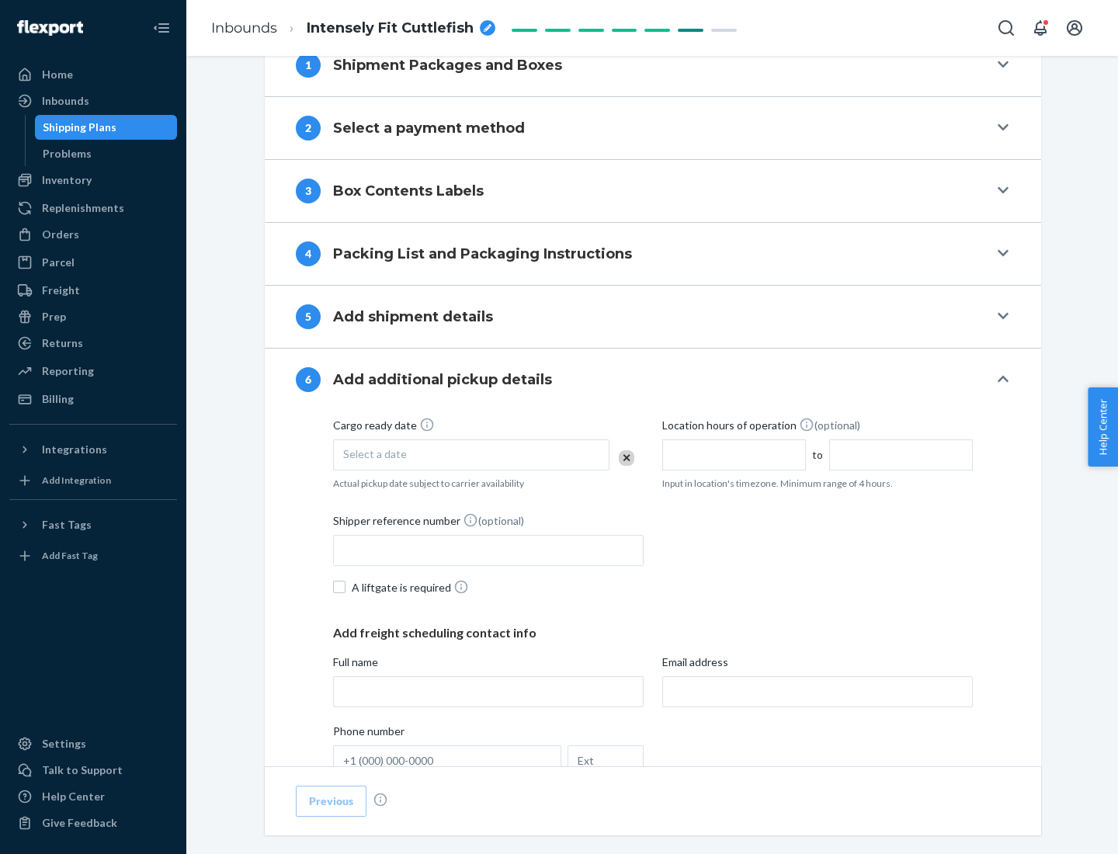
click at [471, 454] on div "Select a date" at bounding box center [471, 455] width 276 height 31
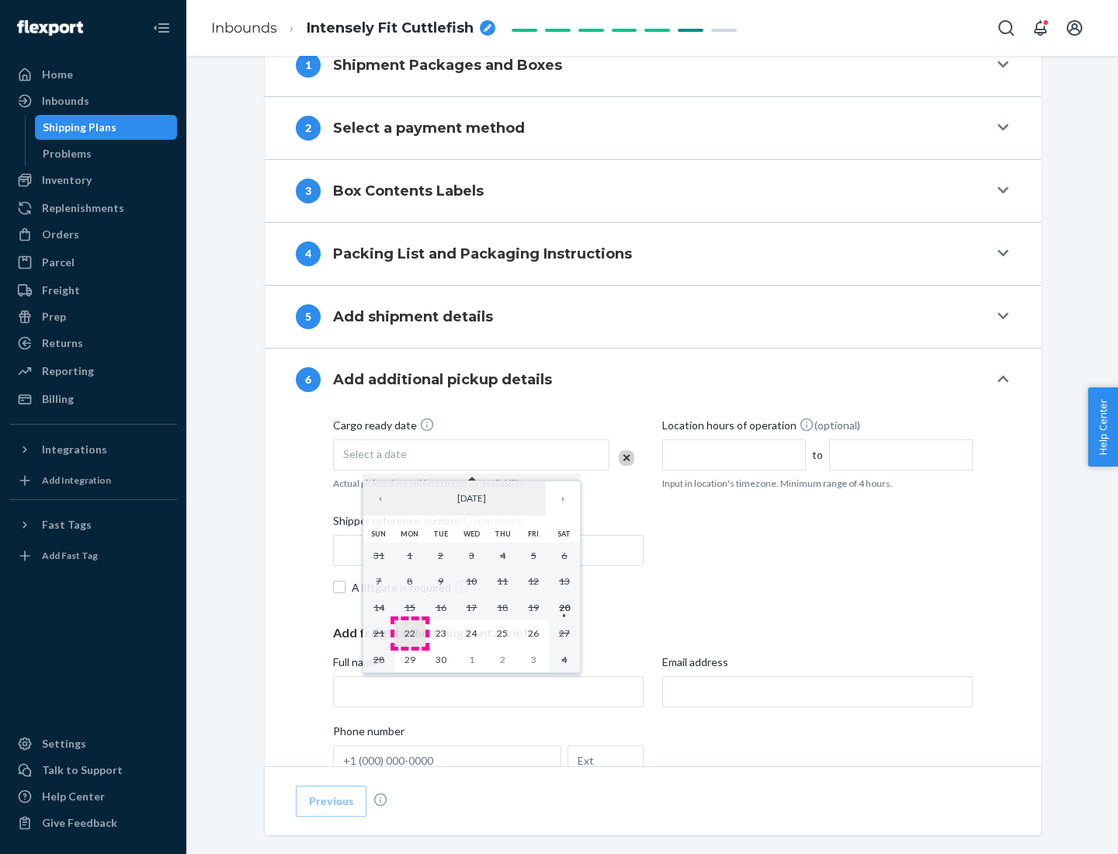
click at [409, 633] on abbr "22" at bounding box center [410, 633] width 11 height 12
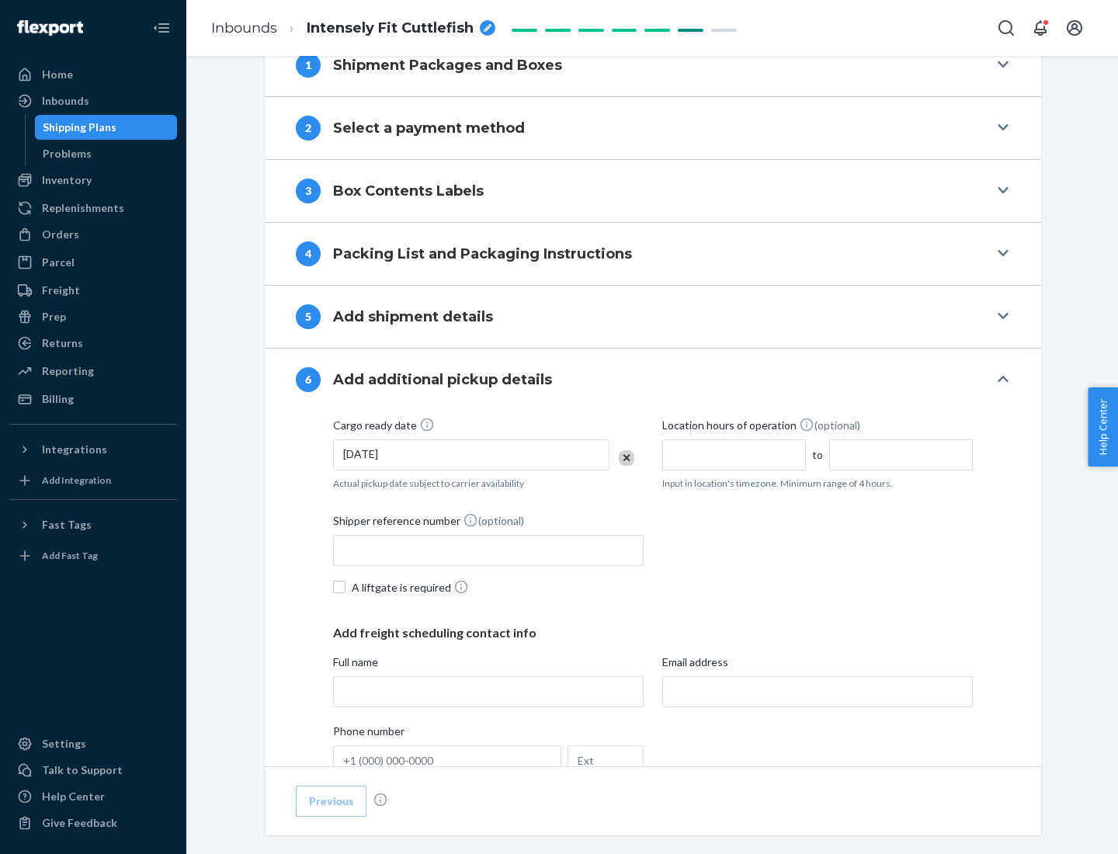
scroll to position [831, 0]
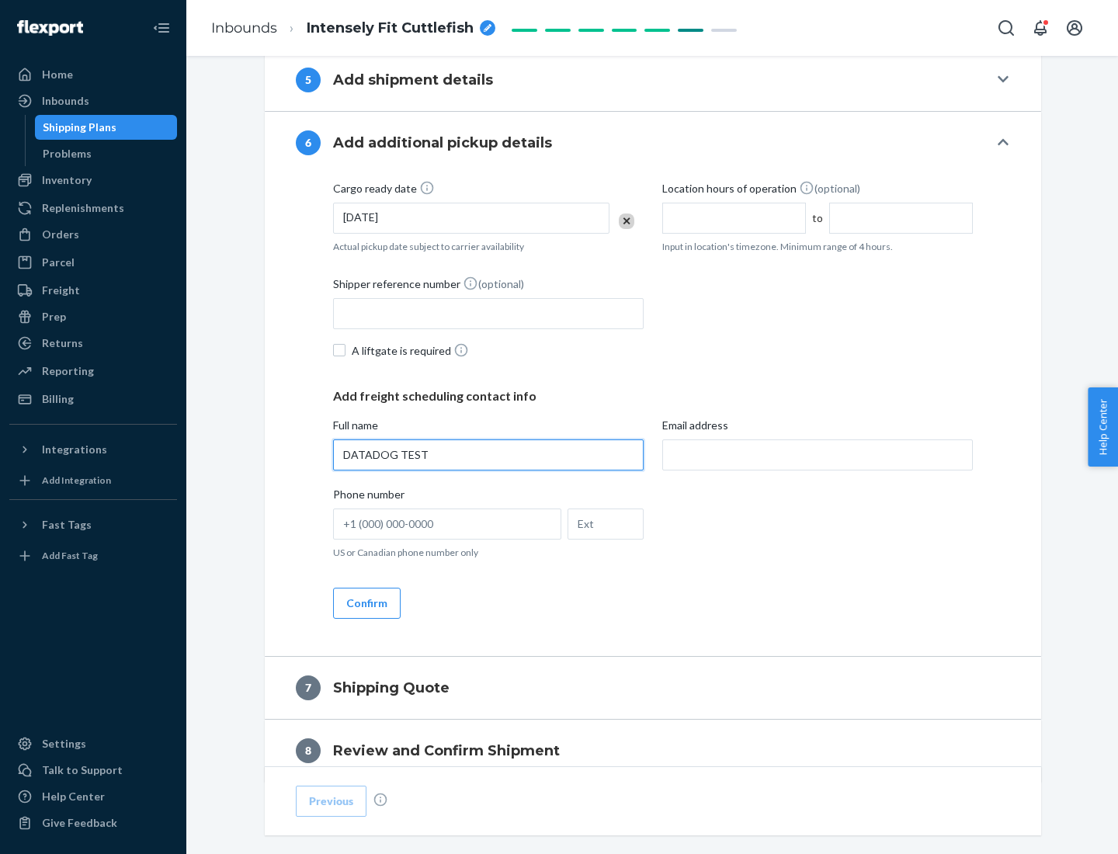
type input "DATADOG TEST"
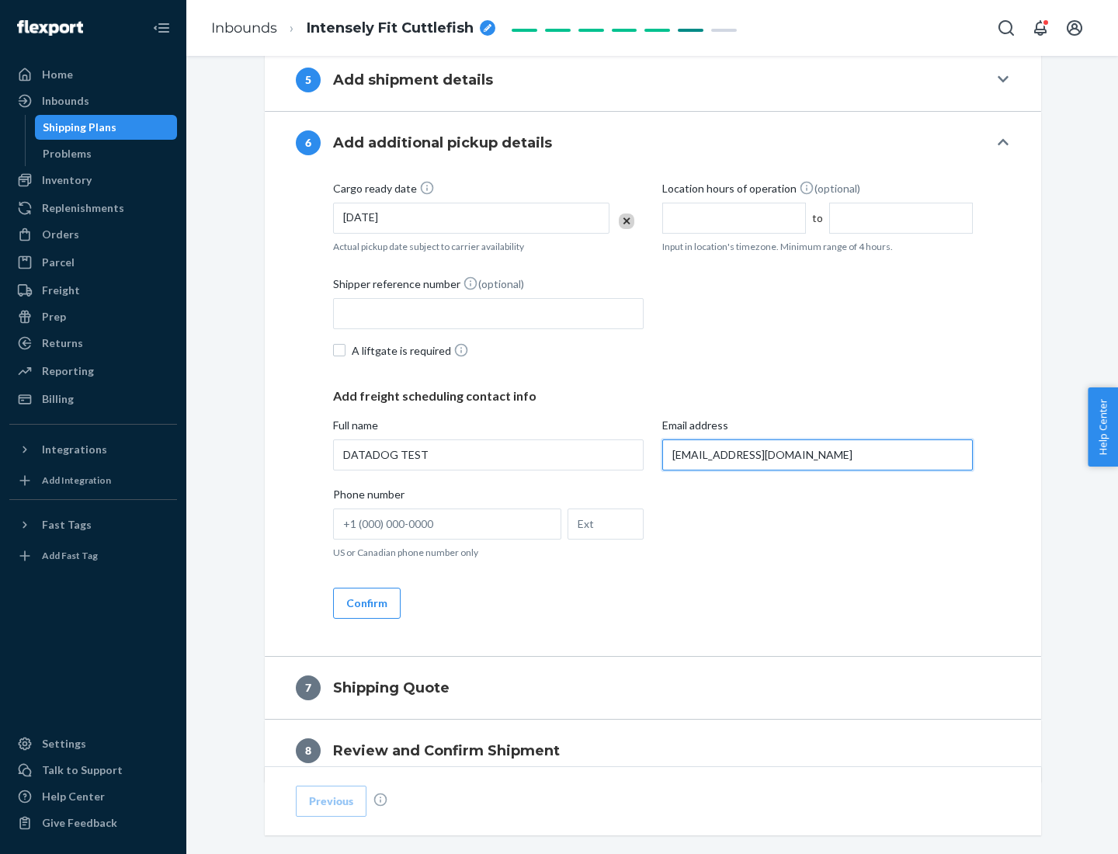
scroll to position [900, 0]
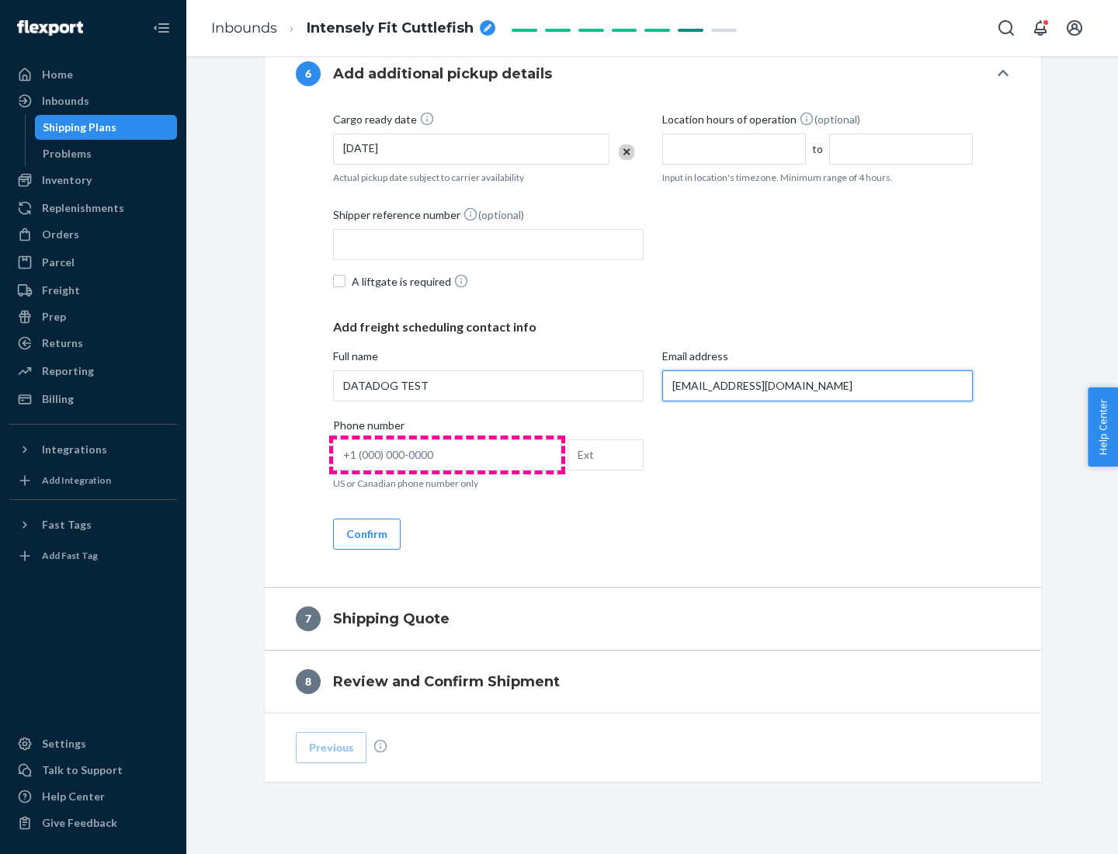
type input "[EMAIL_ADDRESS][DOMAIN_NAME]"
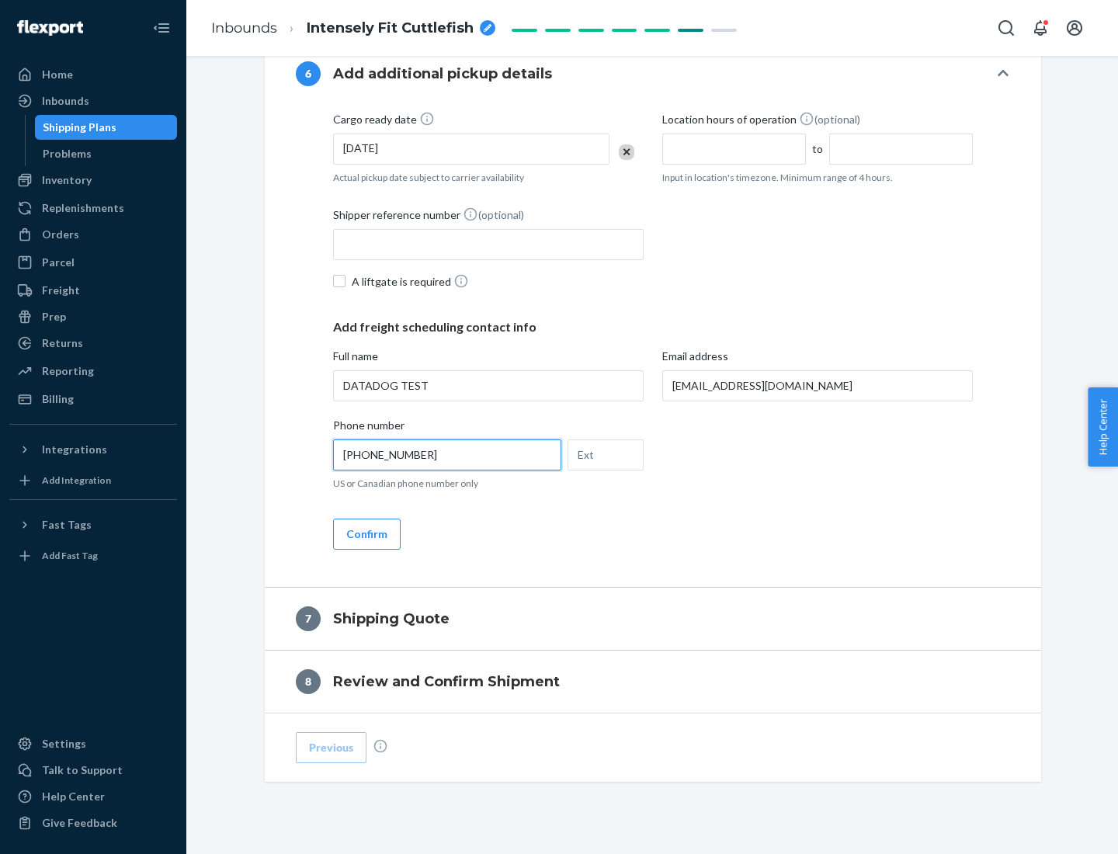
scroll to position [932, 0]
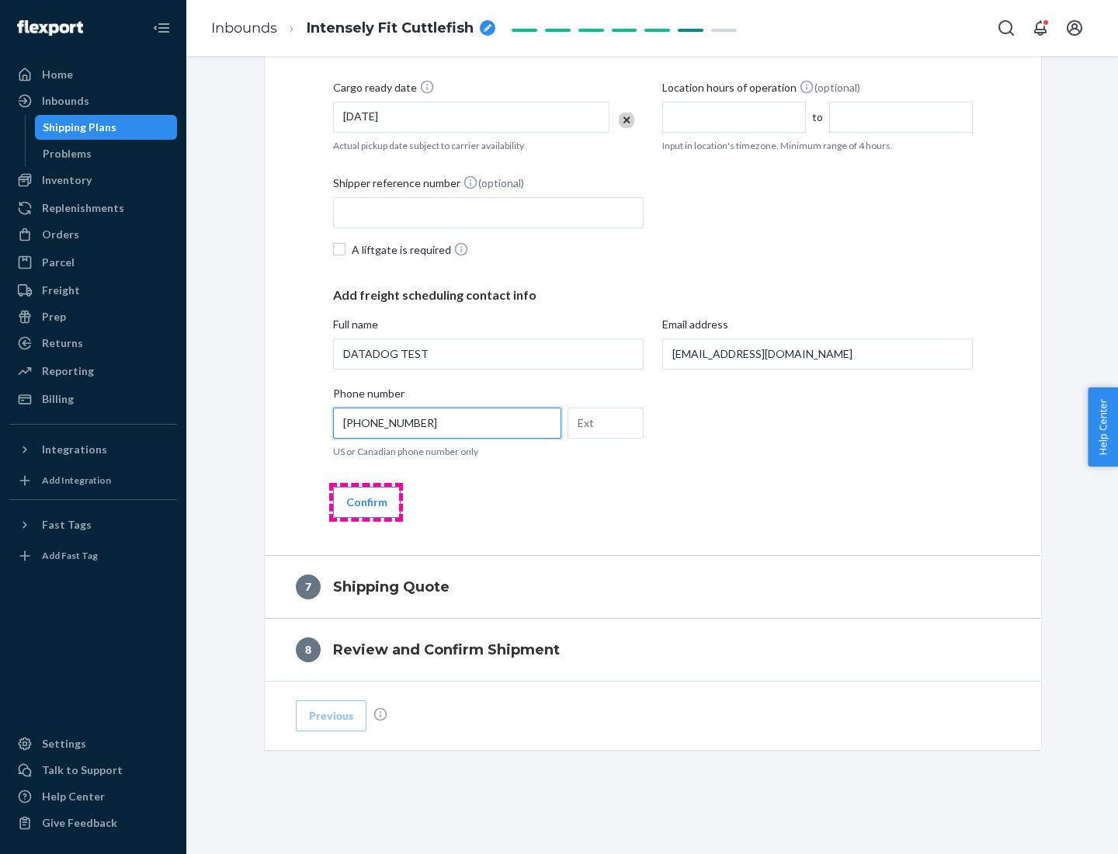
type input "[PHONE_NUMBER]"
click at [366, 502] on button "Confirm" at bounding box center [367, 502] width 68 height 31
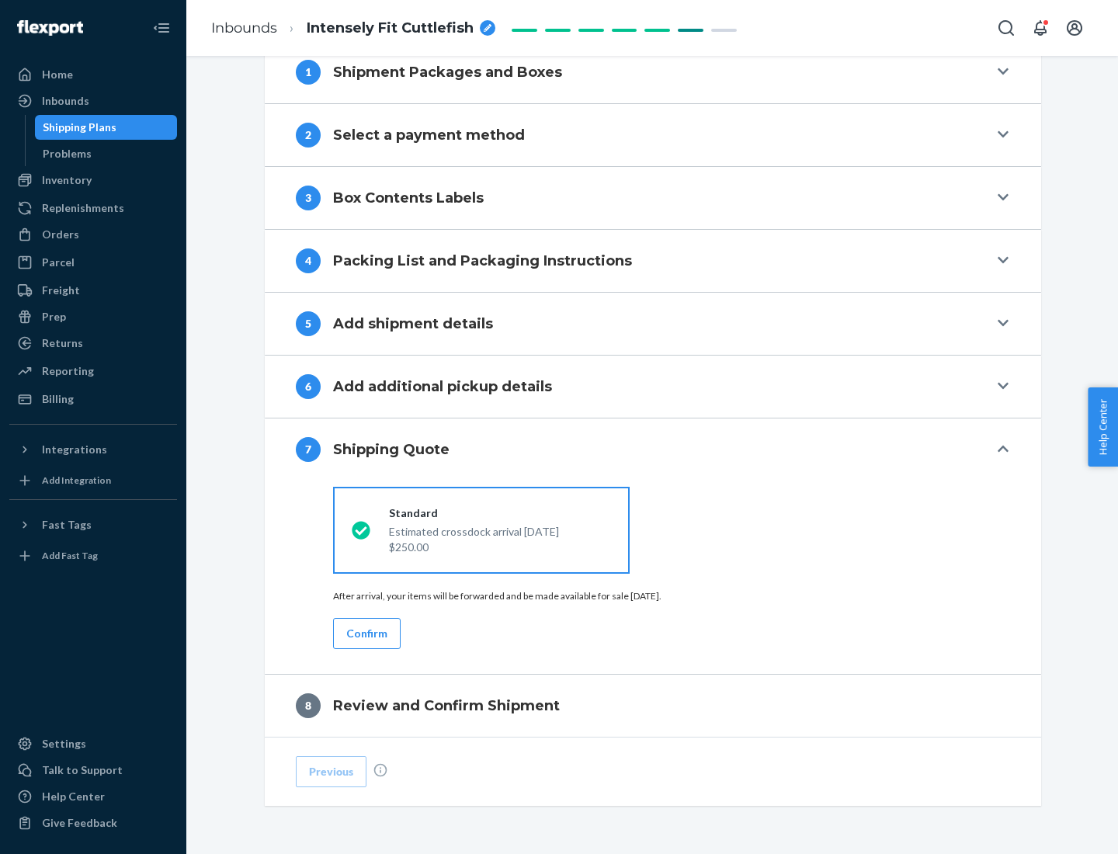
scroll to position [643, 0]
